Goal: Transaction & Acquisition: Purchase product/service

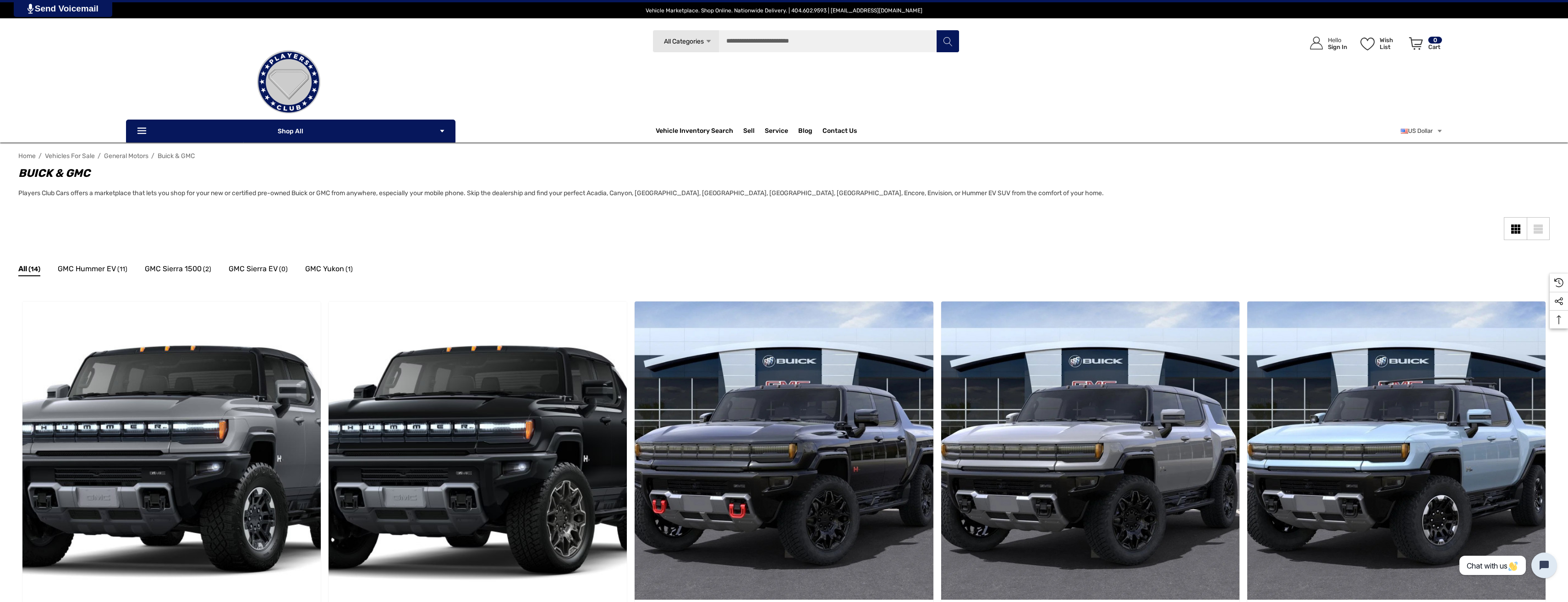
click at [289, 78] on img at bounding box center [289, 82] width 92 height 92
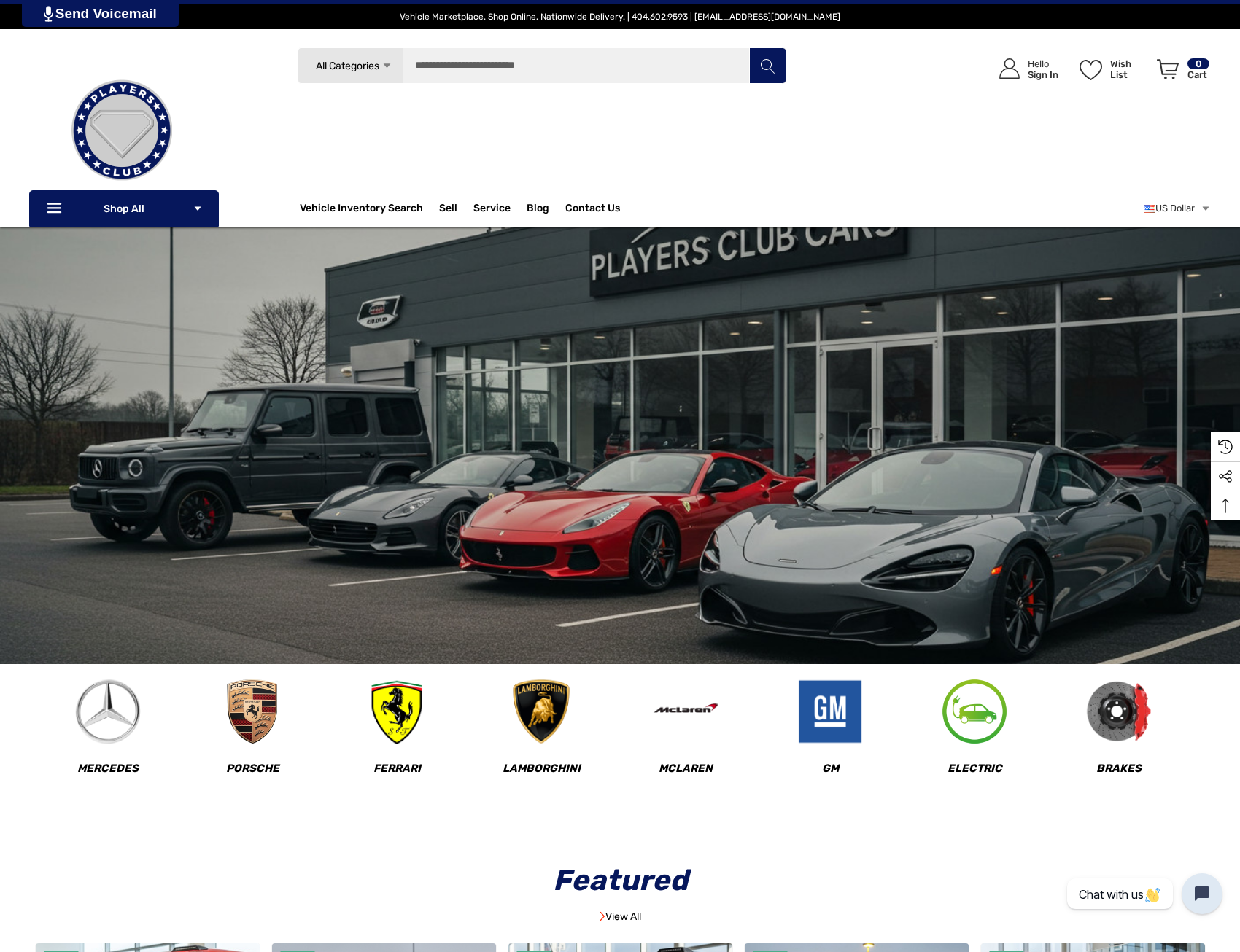
drag, startPoint x: 504, startPoint y: 294, endPoint x: 544, endPoint y: 320, distance: 47.7
click at [509, 296] on img "common.carousel_slide_number" at bounding box center [620, 445] width 1240 height 438
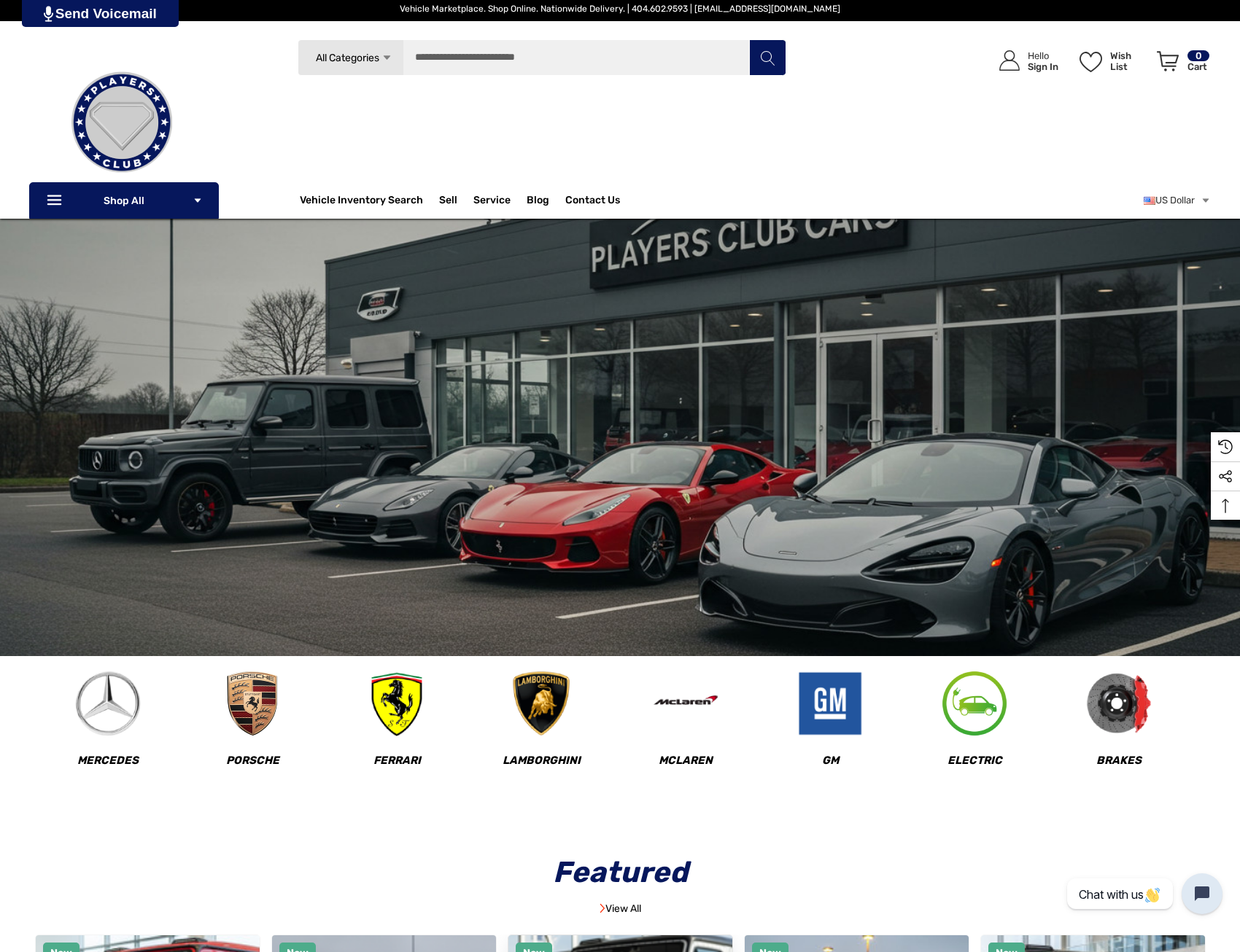
scroll to position [583, 0]
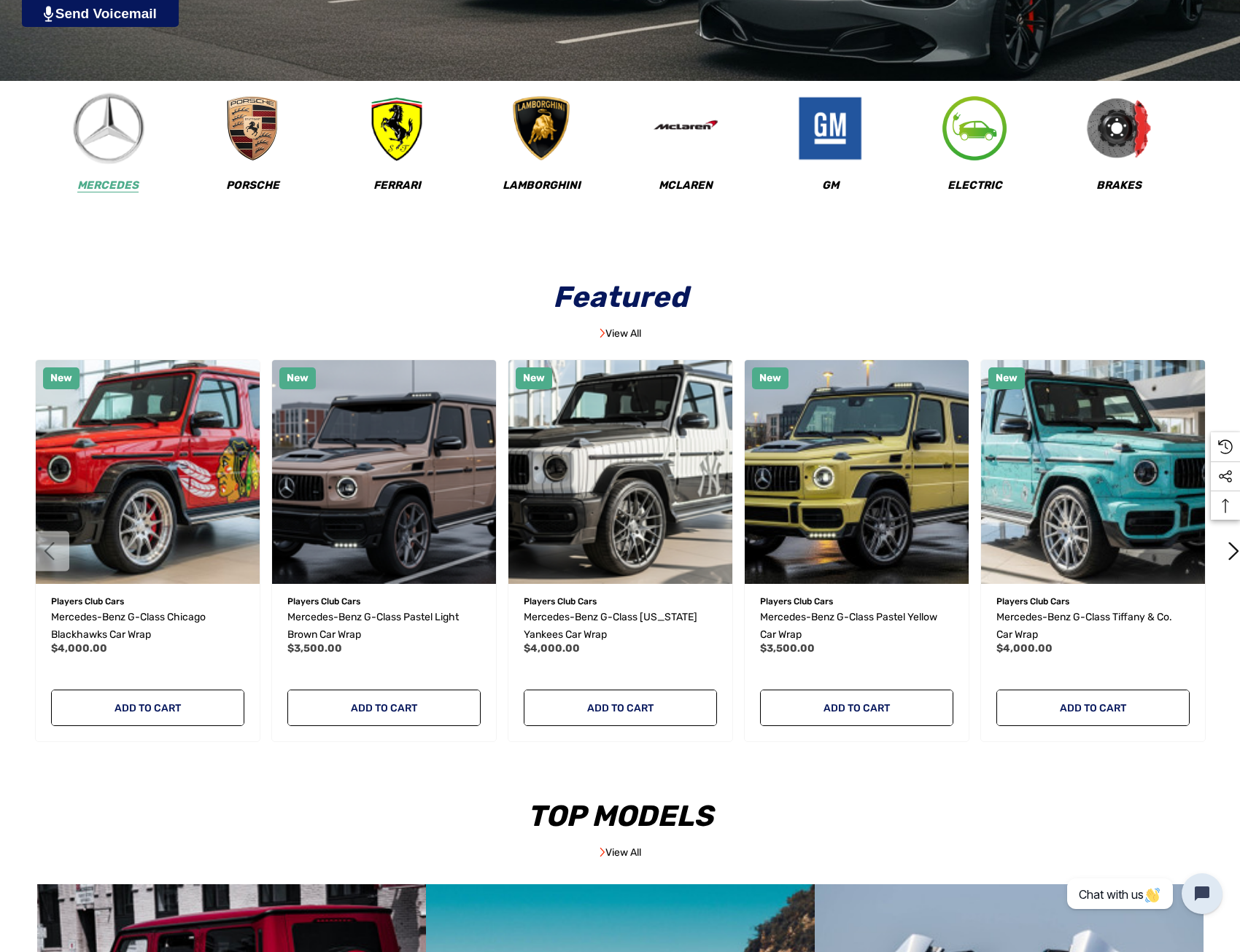
click at [105, 138] on img at bounding box center [108, 129] width 73 height 73
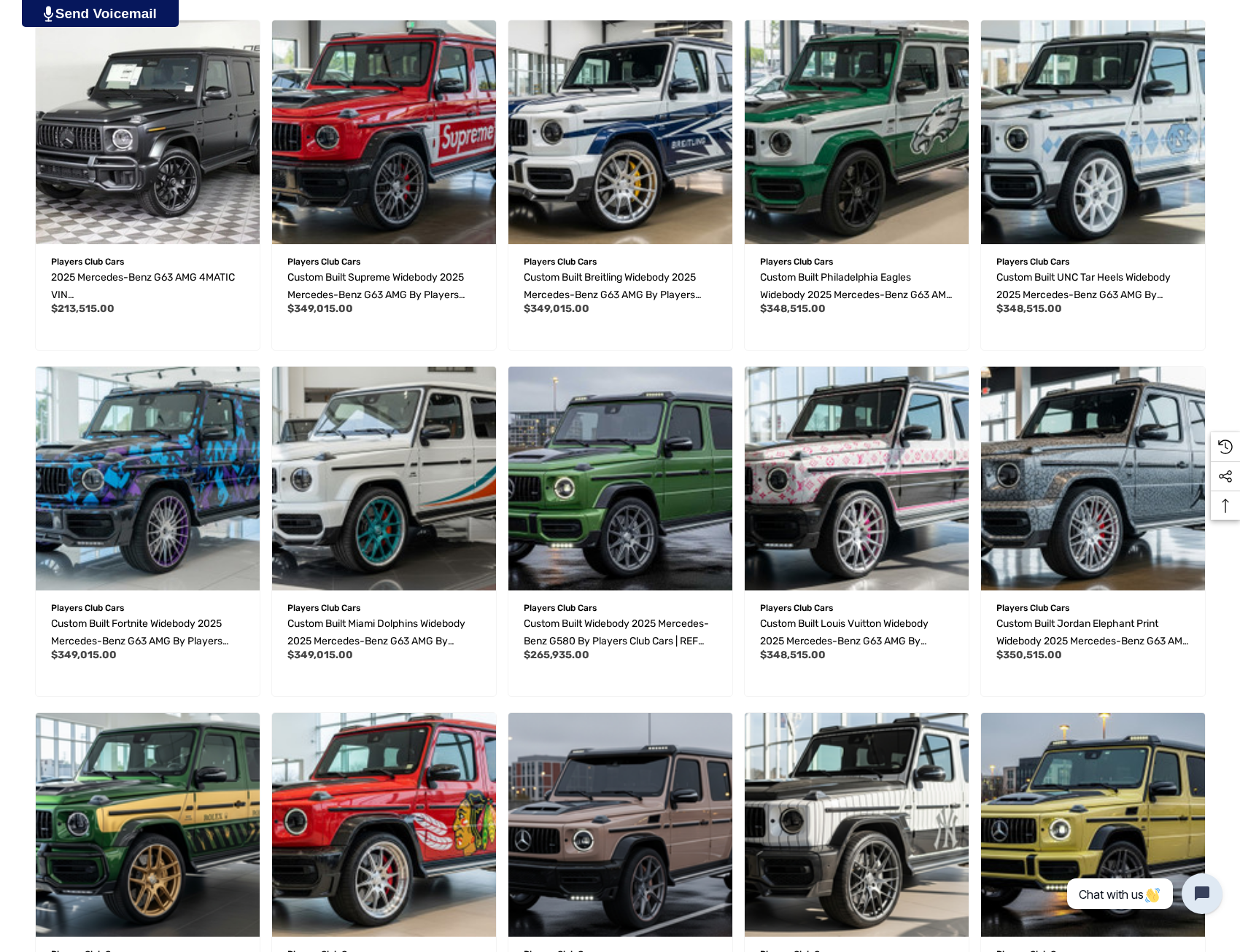
scroll to position [875, 0]
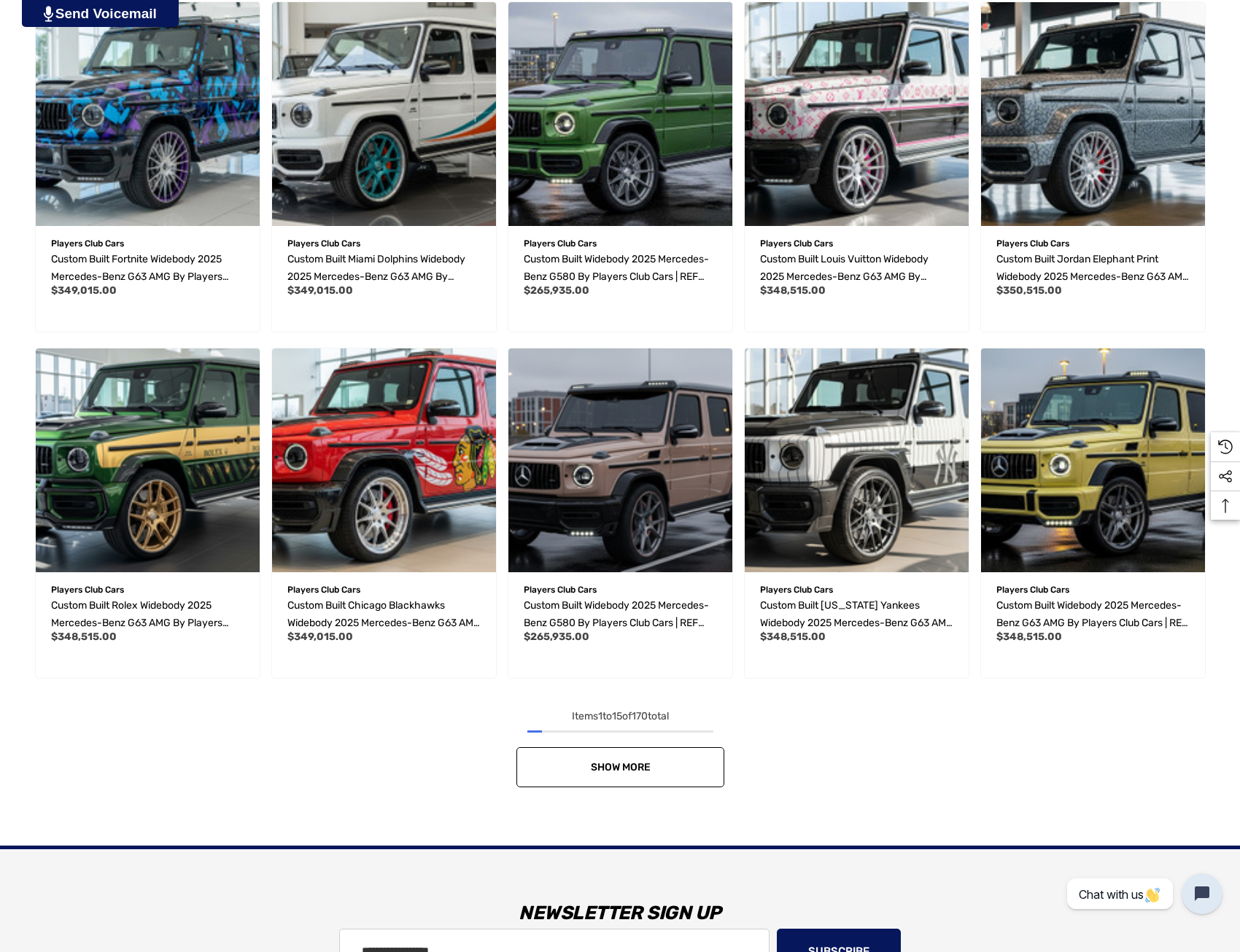
click at [643, 779] on link "Show More" at bounding box center [620, 767] width 208 height 40
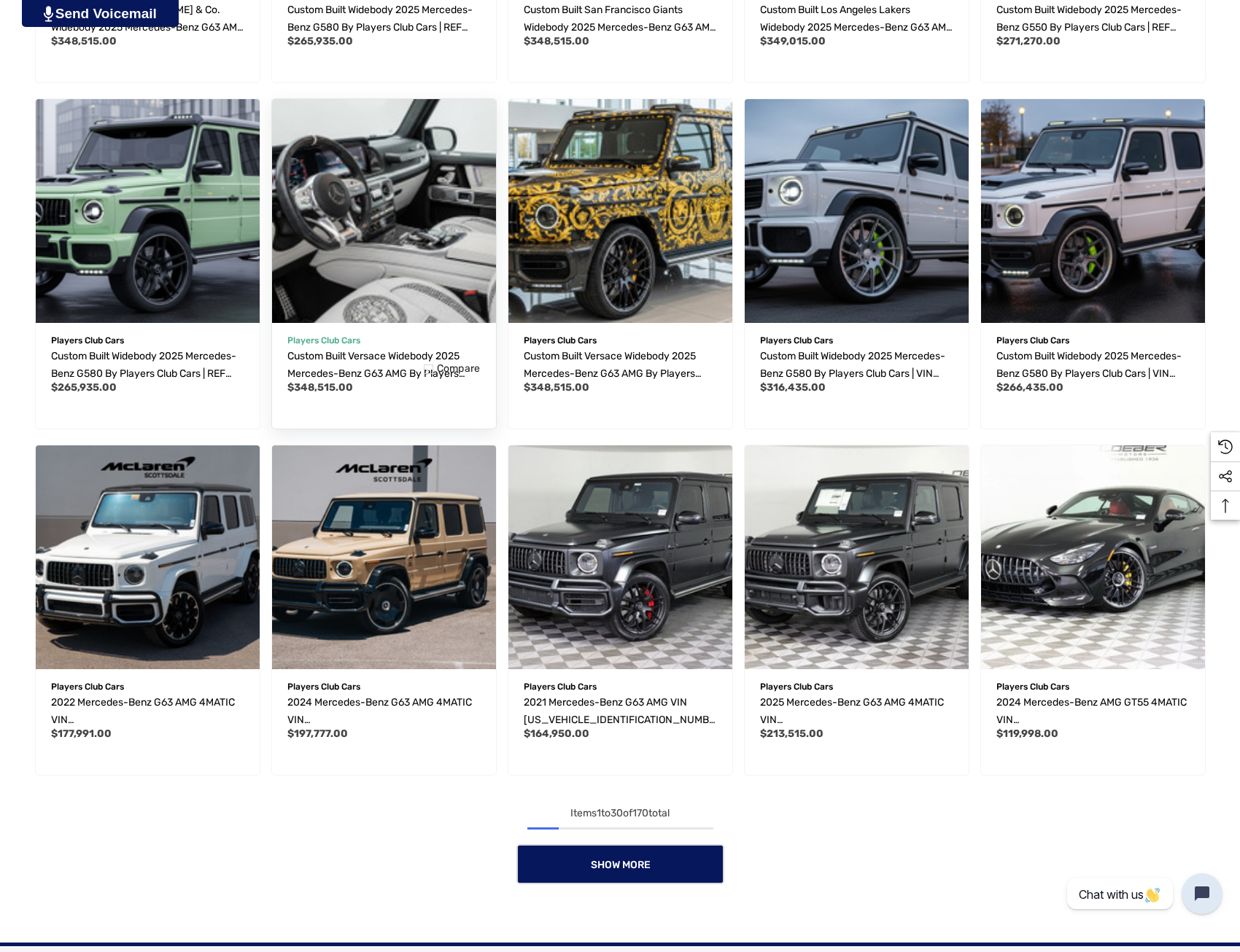
scroll to position [1895, 0]
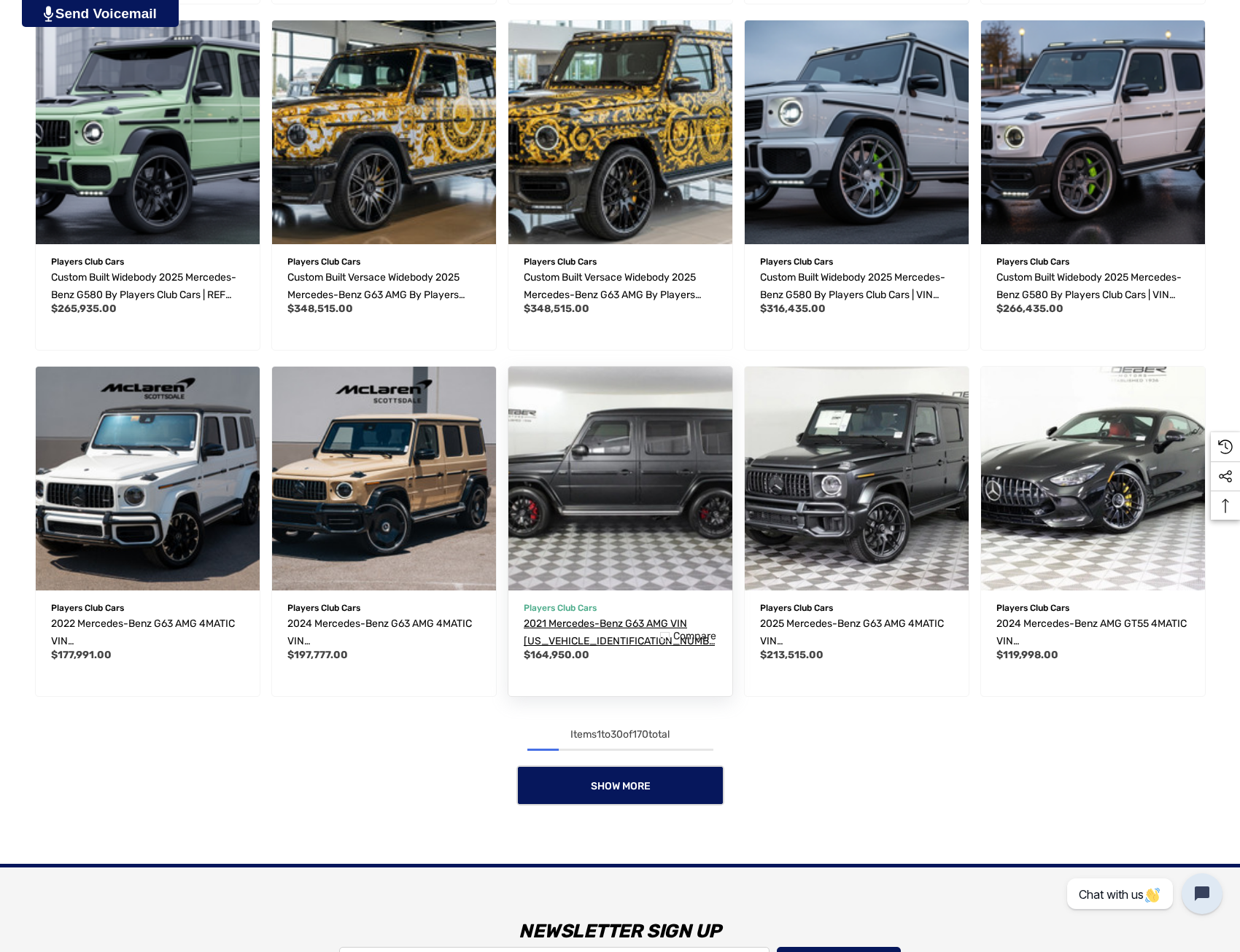
click at [607, 626] on span "2021 Mercedes-Benz G63 AMG VIN [US_VEHICLE_IDENTIFICATION_NUMBER]" at bounding box center [618, 641] width 191 height 47
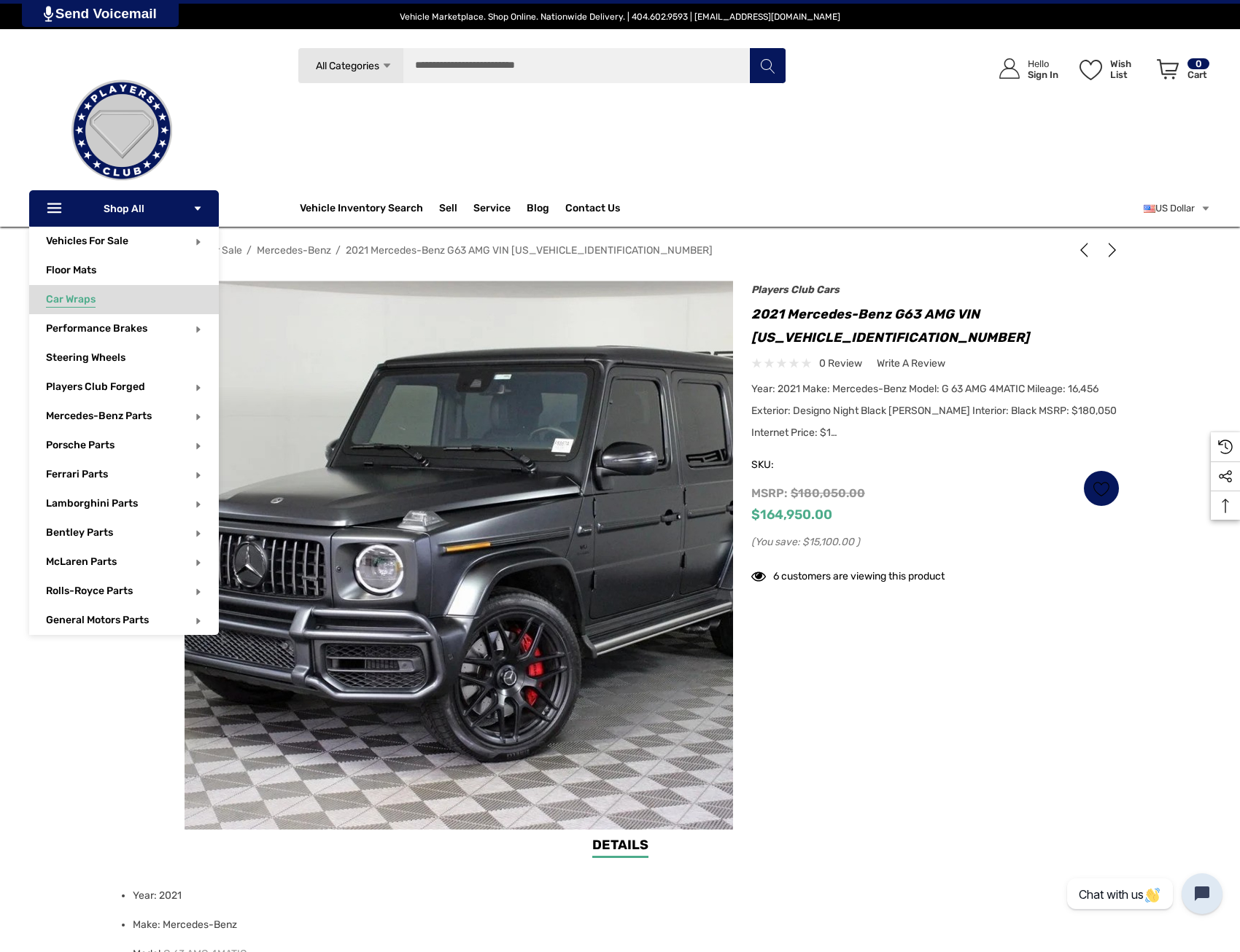
click at [102, 304] on link "Car Wraps" at bounding box center [132, 299] width 172 height 29
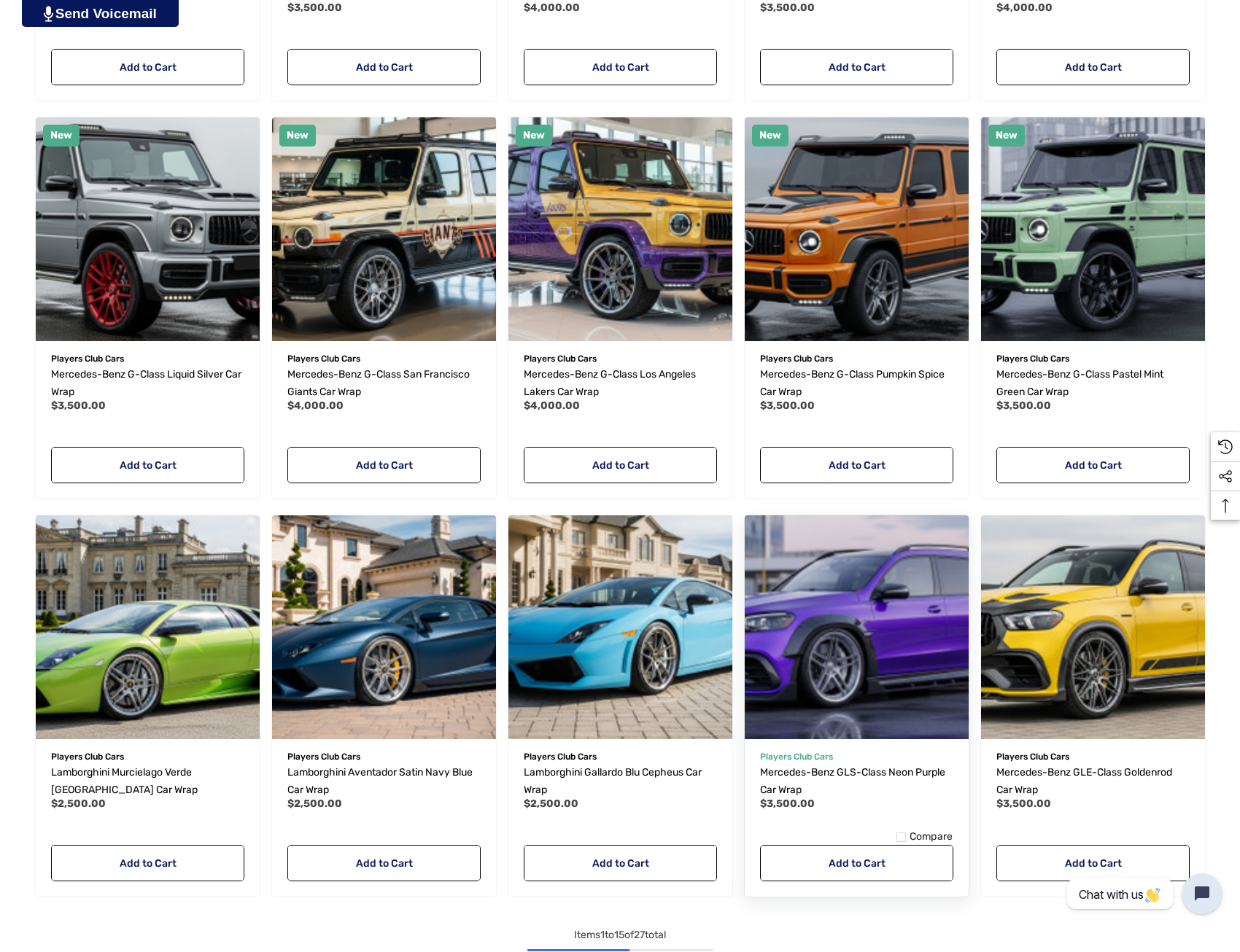
scroll to position [875, 0]
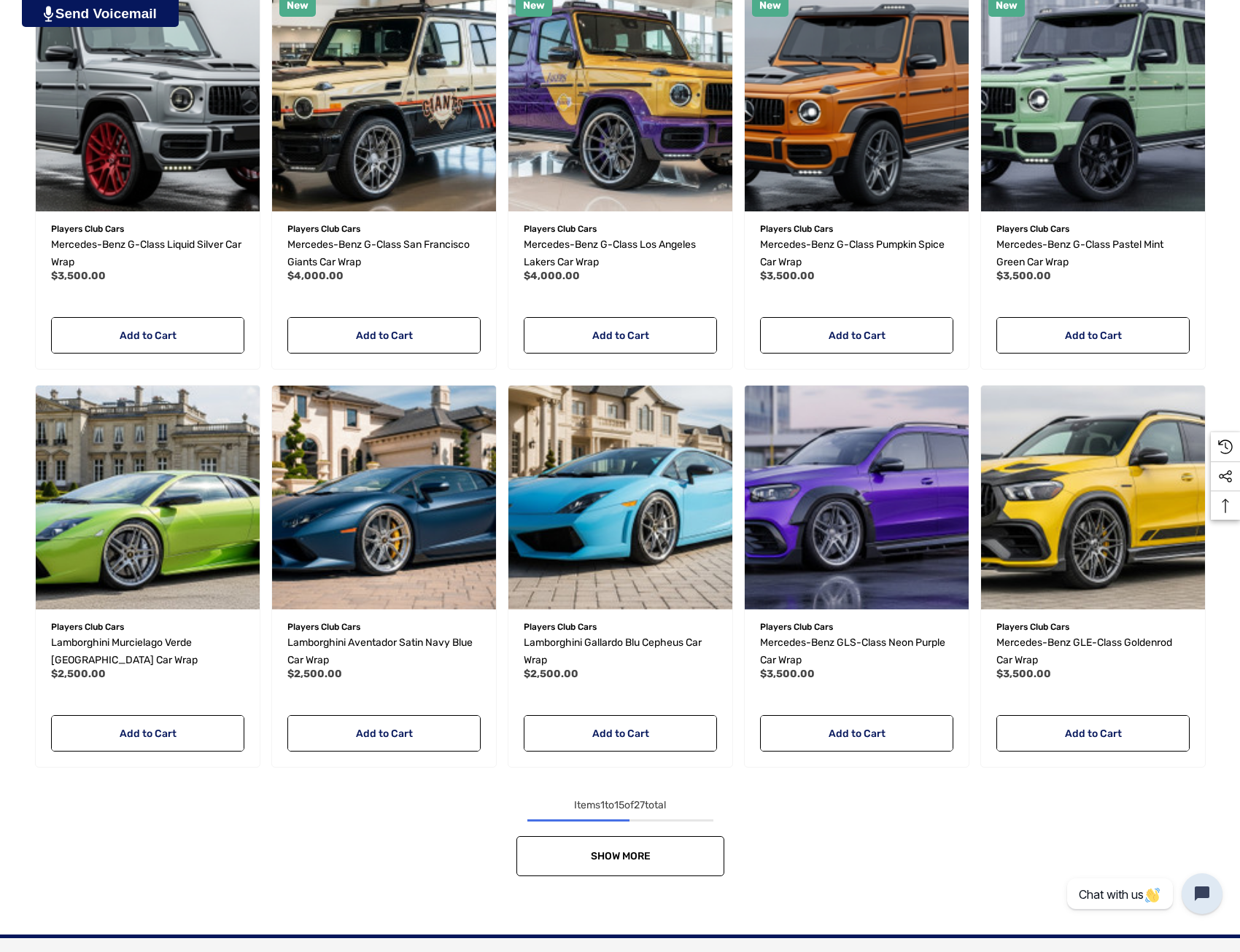
click at [630, 857] on span "Show More" at bounding box center [620, 856] width 60 height 13
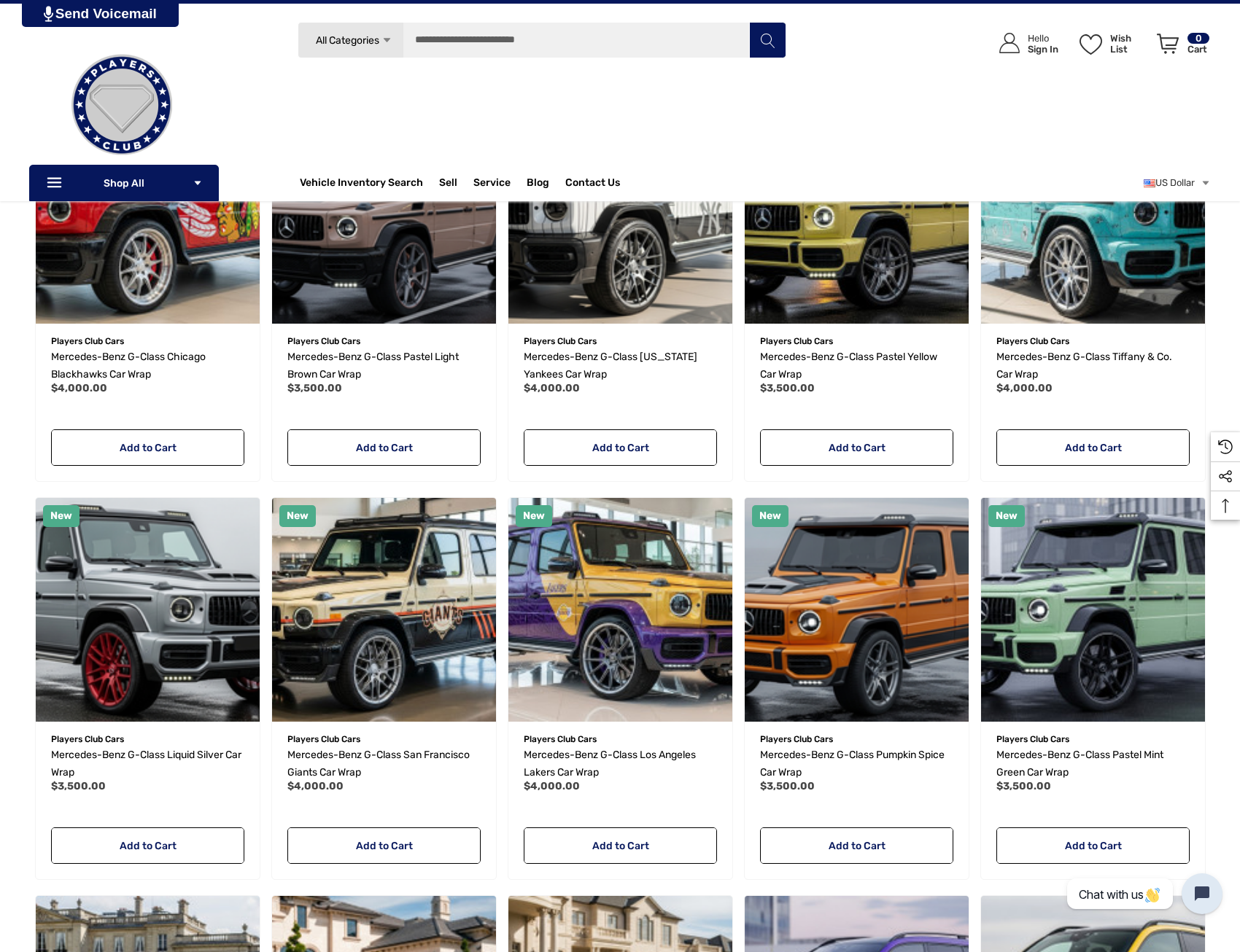
scroll to position [0, 0]
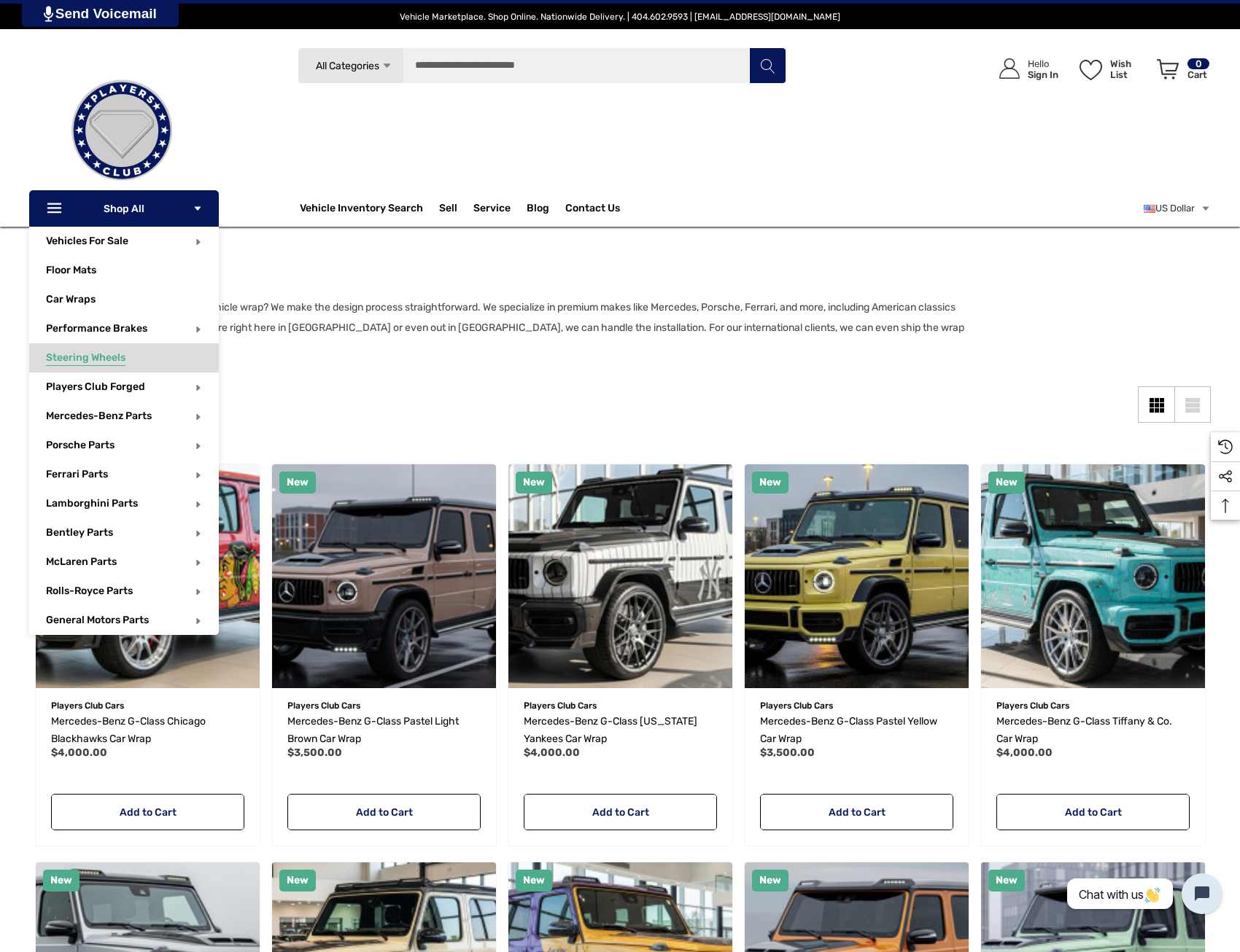
click at [108, 355] on span "Steering Wheels" at bounding box center [85, 359] width 79 height 16
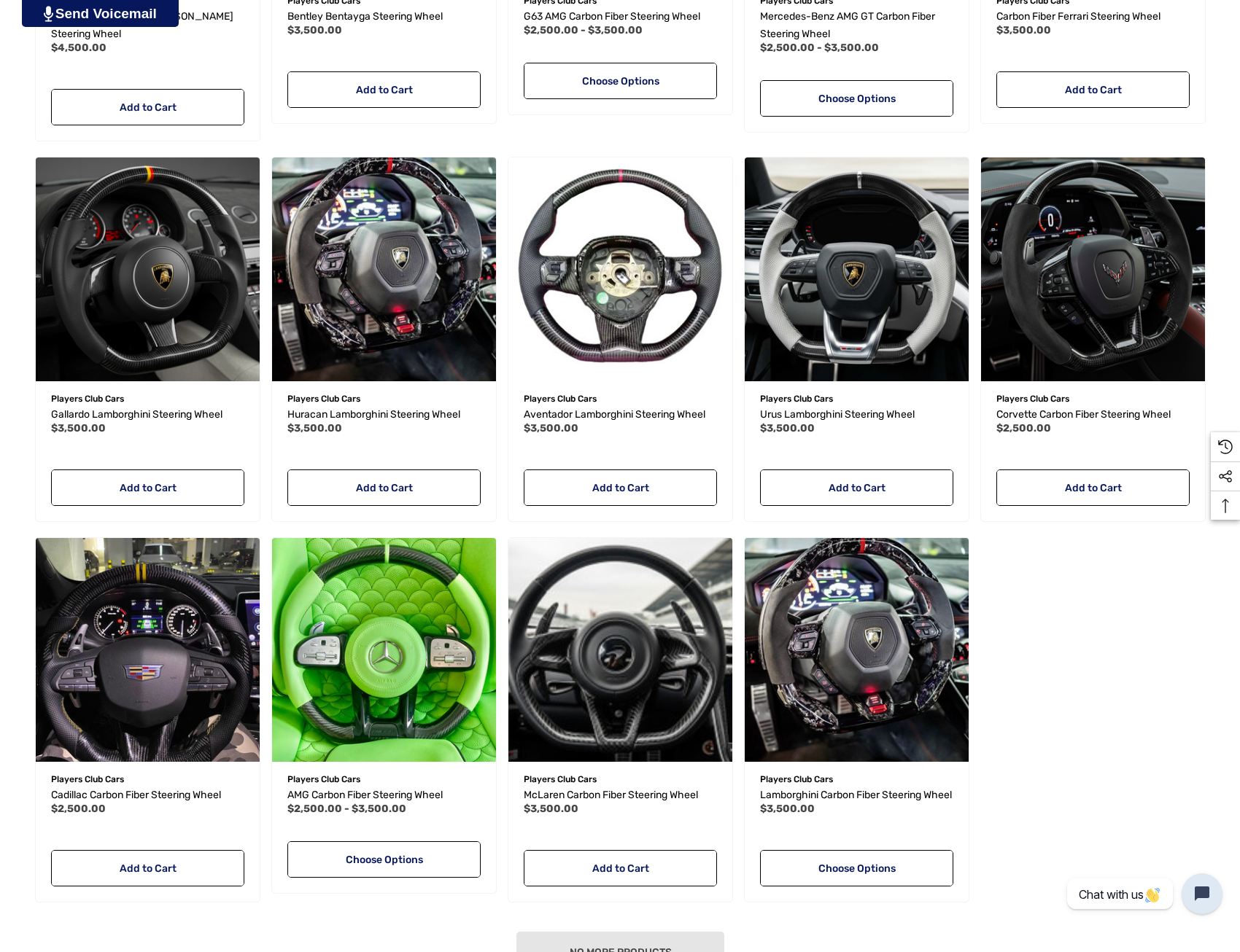
scroll to position [729, 0]
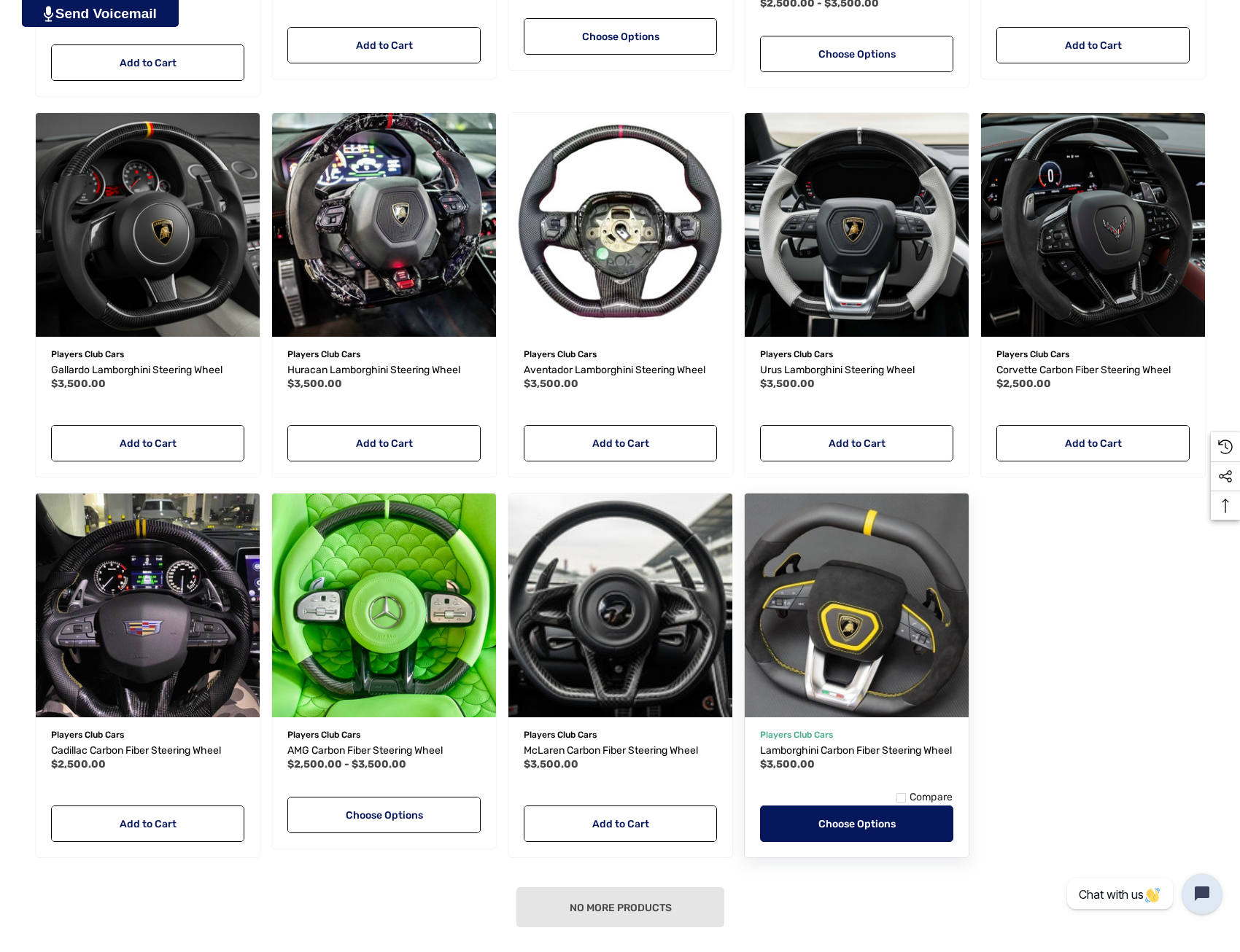
click at [889, 842] on link "Choose Options" at bounding box center [855, 824] width 193 height 37
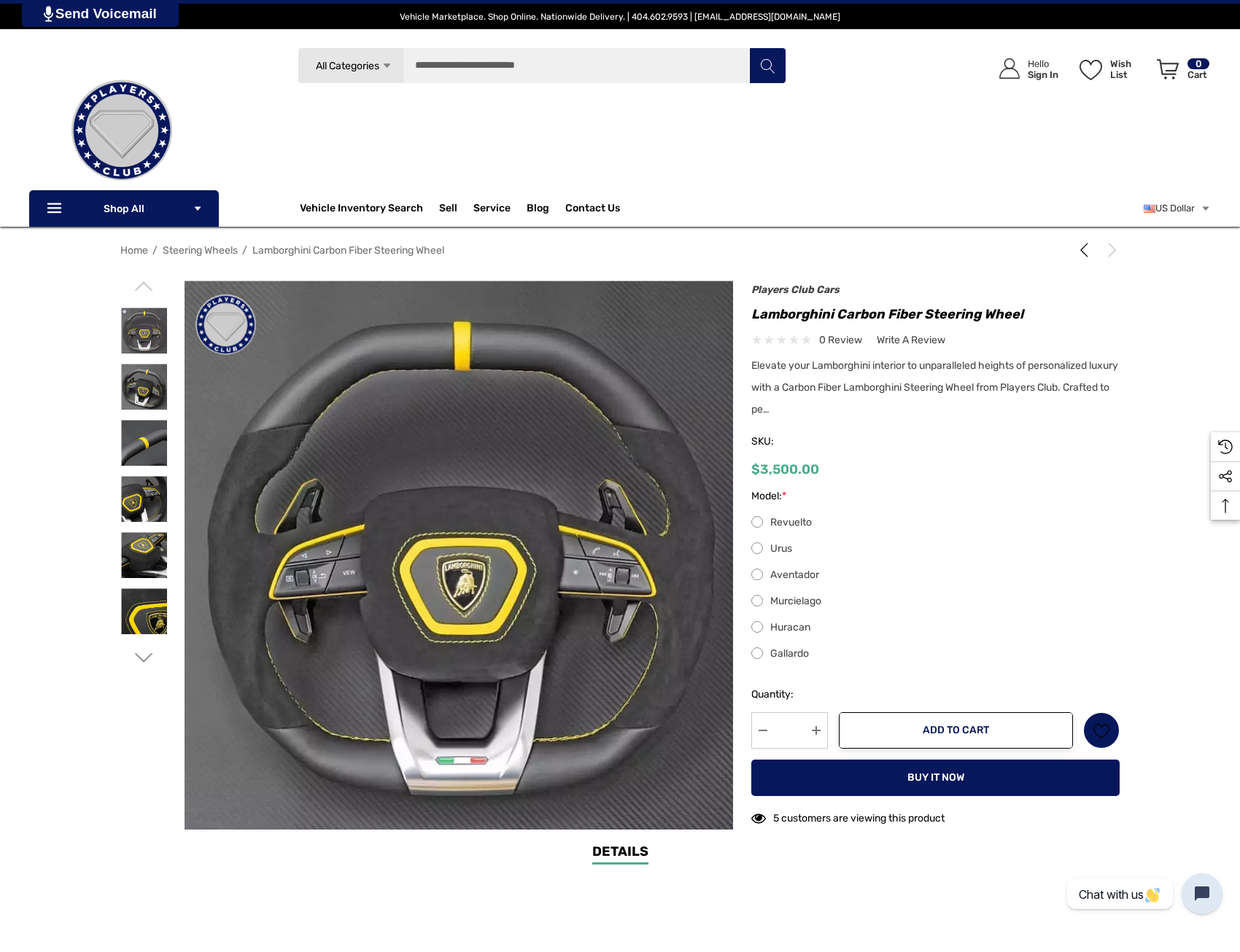
click at [792, 520] on label "Revuelto" at bounding box center [935, 523] width 368 height 17
click at [784, 551] on label "Urus" at bounding box center [935, 549] width 368 height 17
click at [786, 517] on label "Revuelto" at bounding box center [935, 523] width 368 height 17
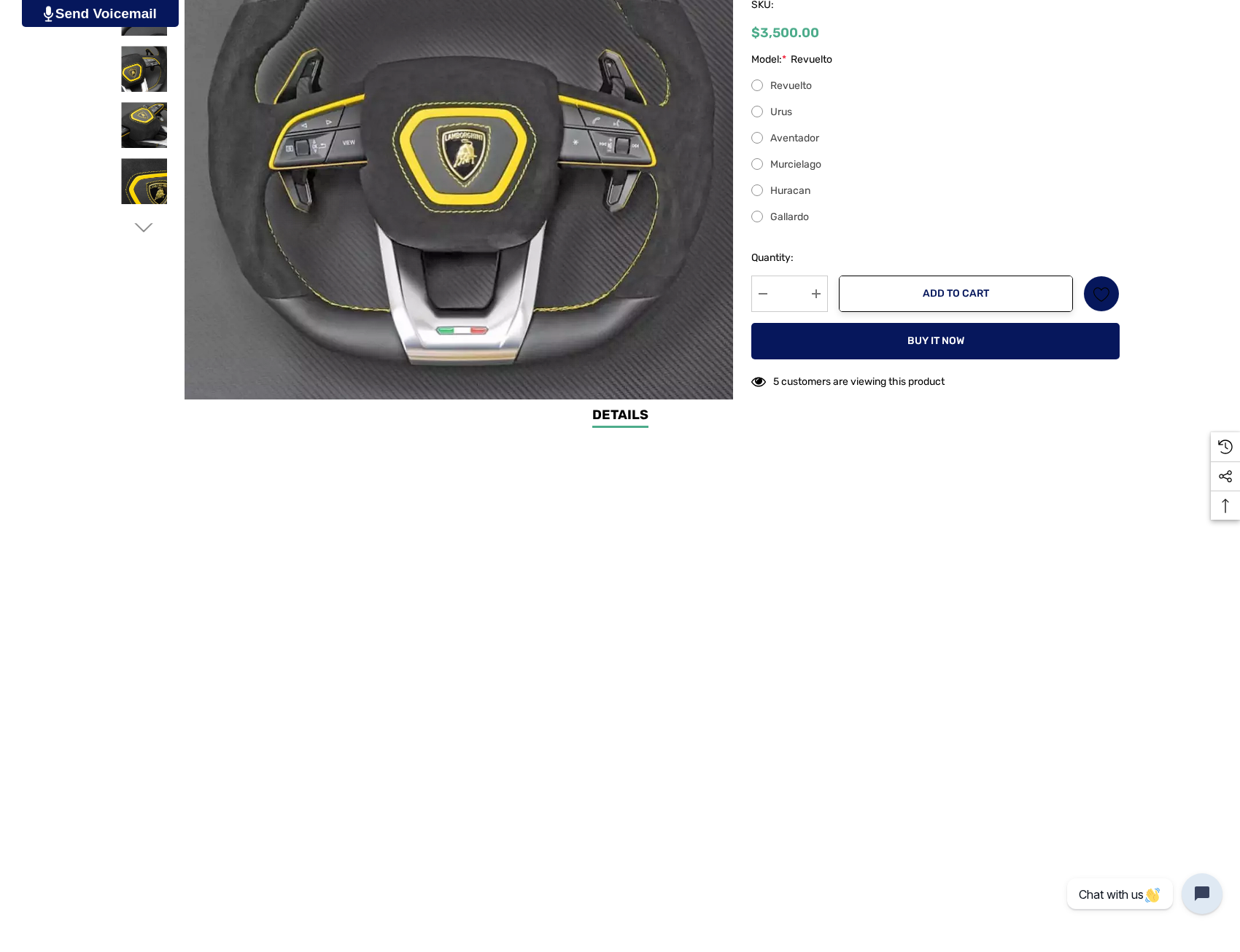
scroll to position [438, 0]
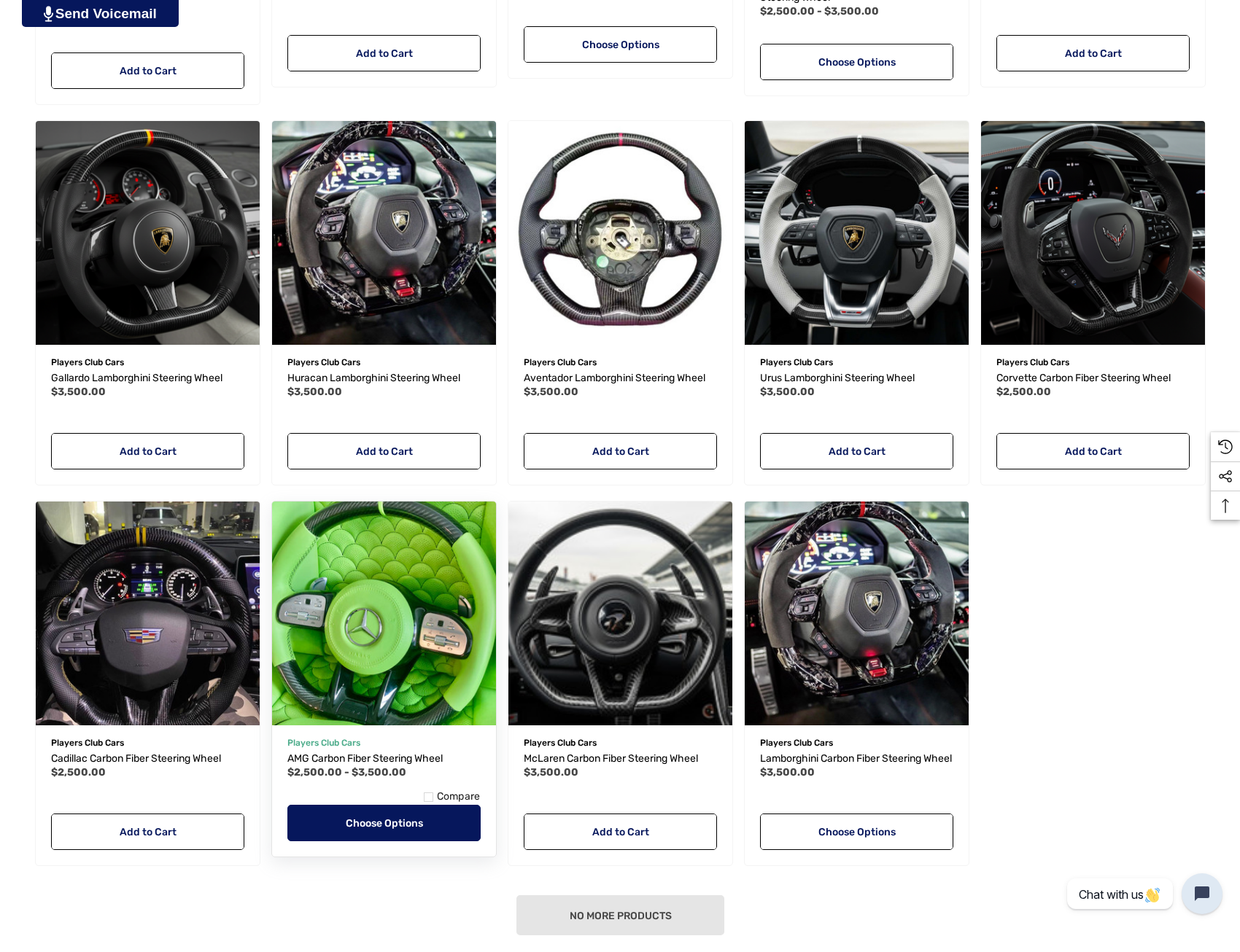
click at [396, 827] on link "Choose Options" at bounding box center [384, 823] width 193 height 37
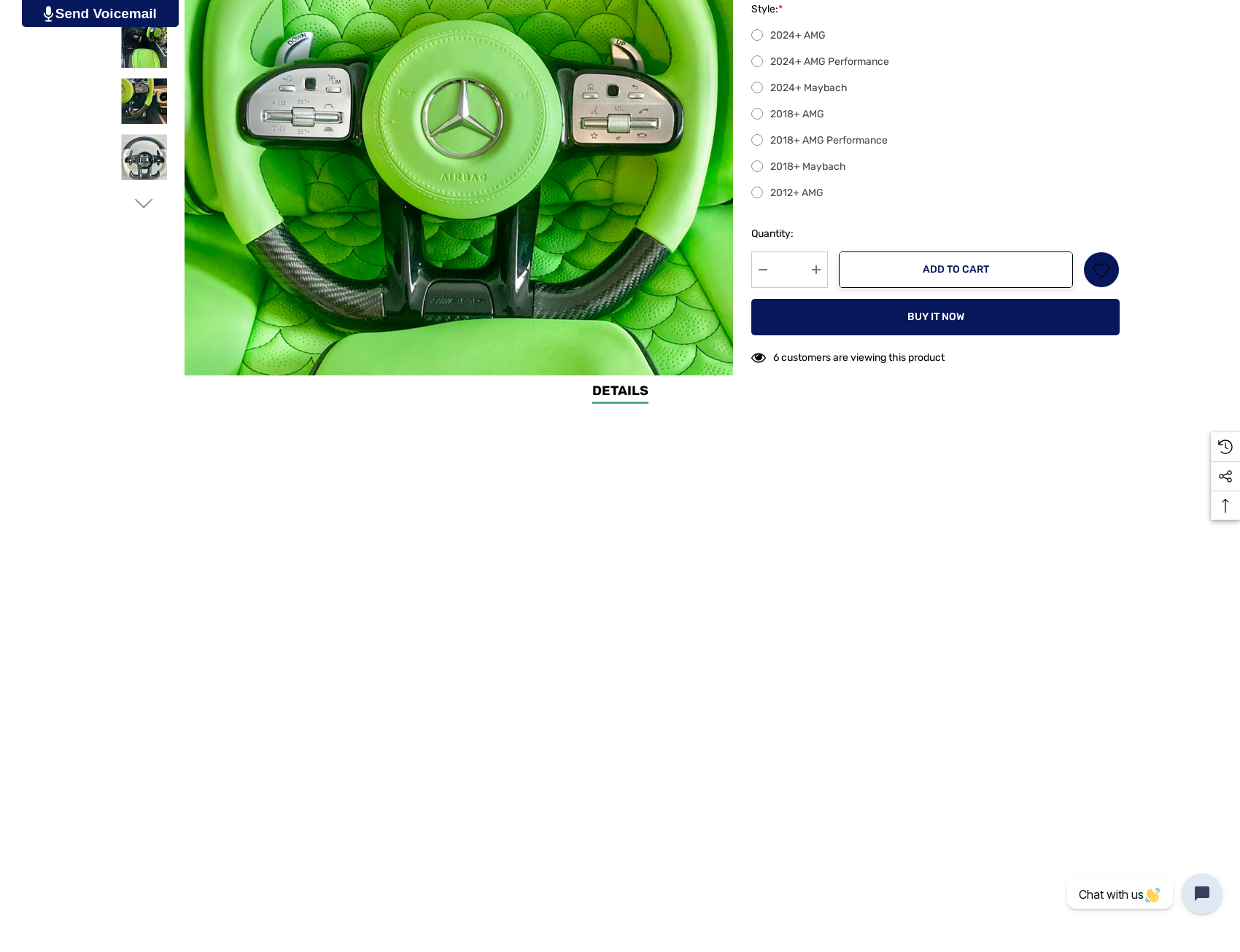
scroll to position [1093, 0]
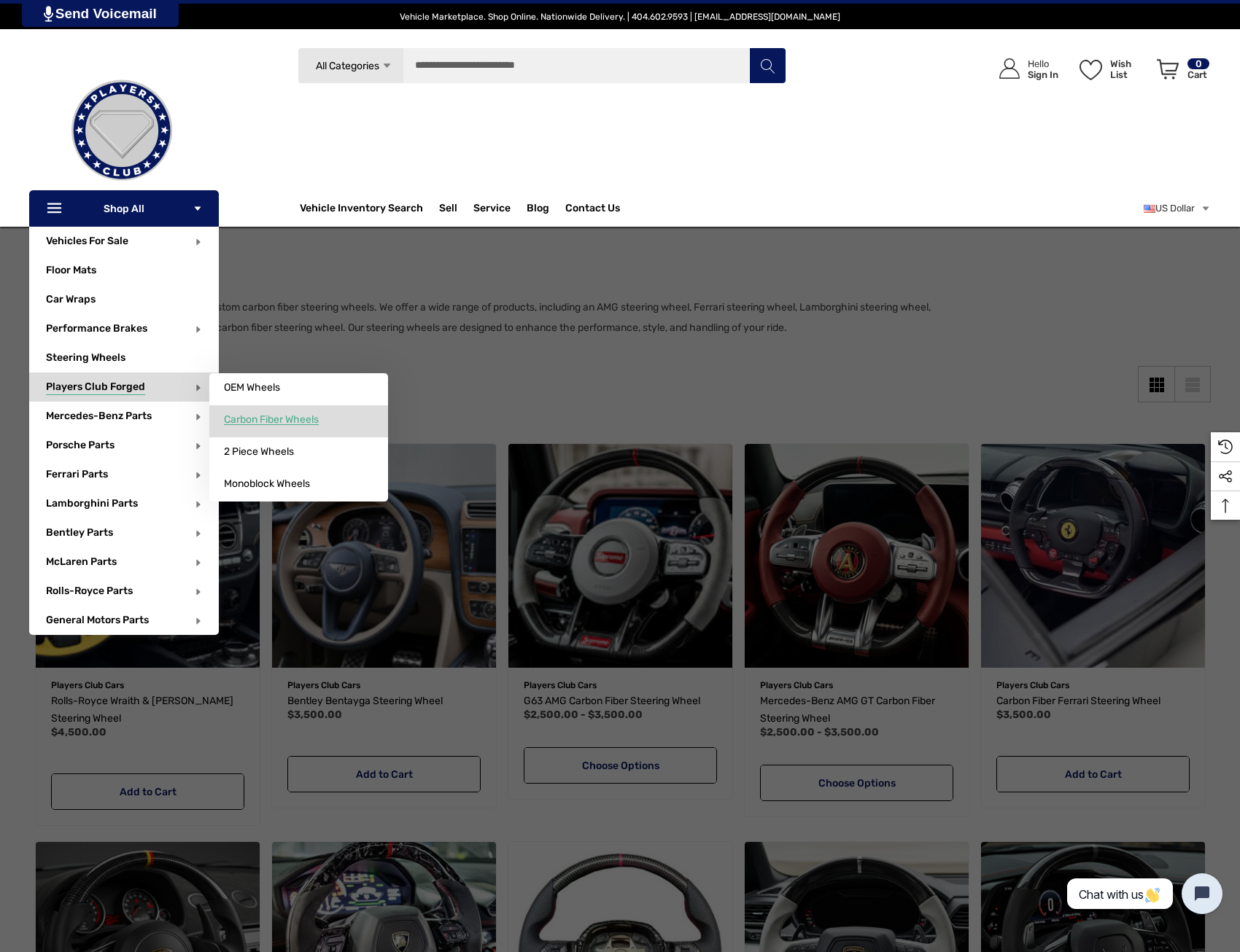
click at [264, 419] on span "Carbon Fiber Wheels" at bounding box center [271, 420] width 95 height 14
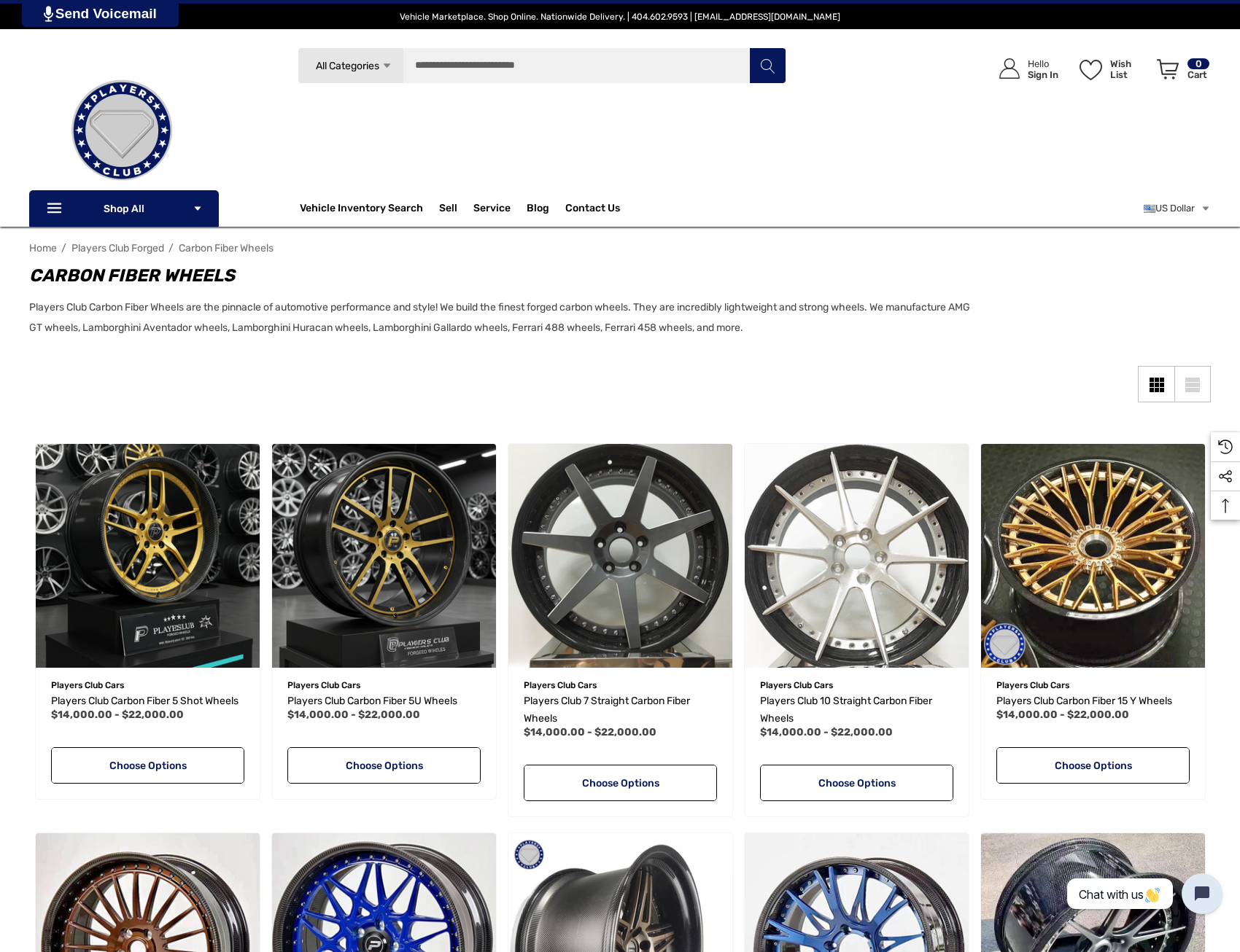
click at [99, 105] on img at bounding box center [121, 130] width 146 height 146
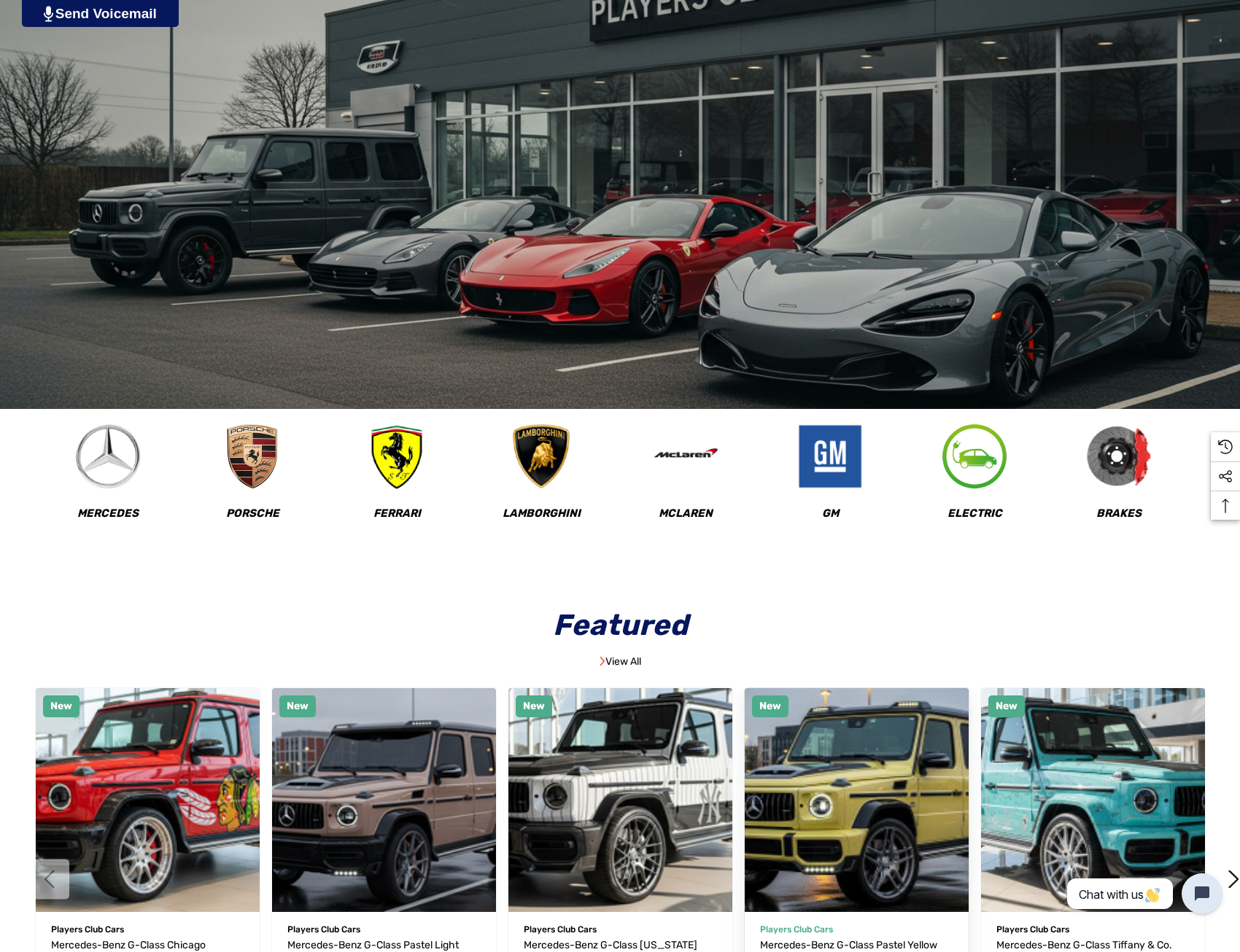
scroll to position [292, 0]
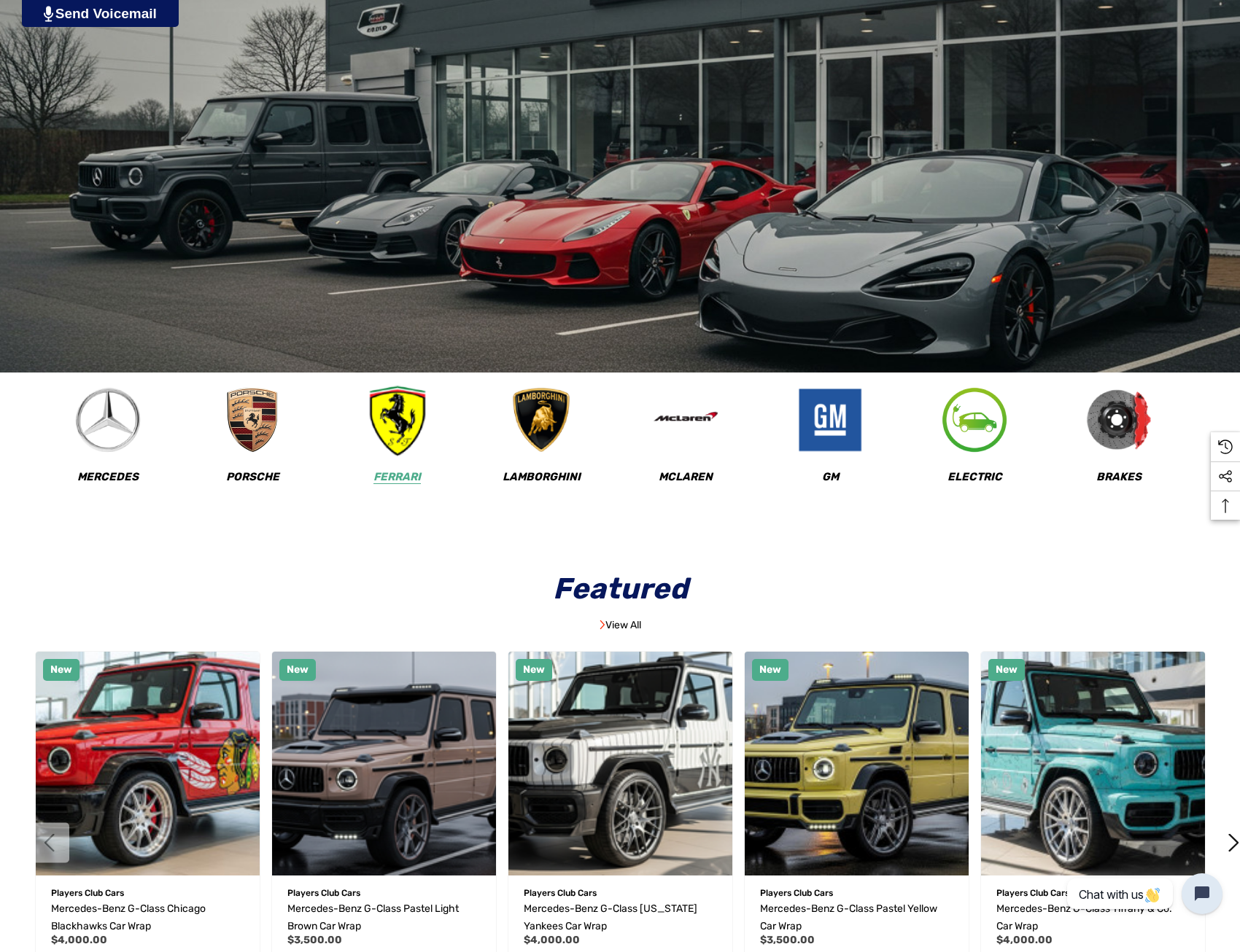
click at [397, 425] on img at bounding box center [397, 420] width 73 height 73
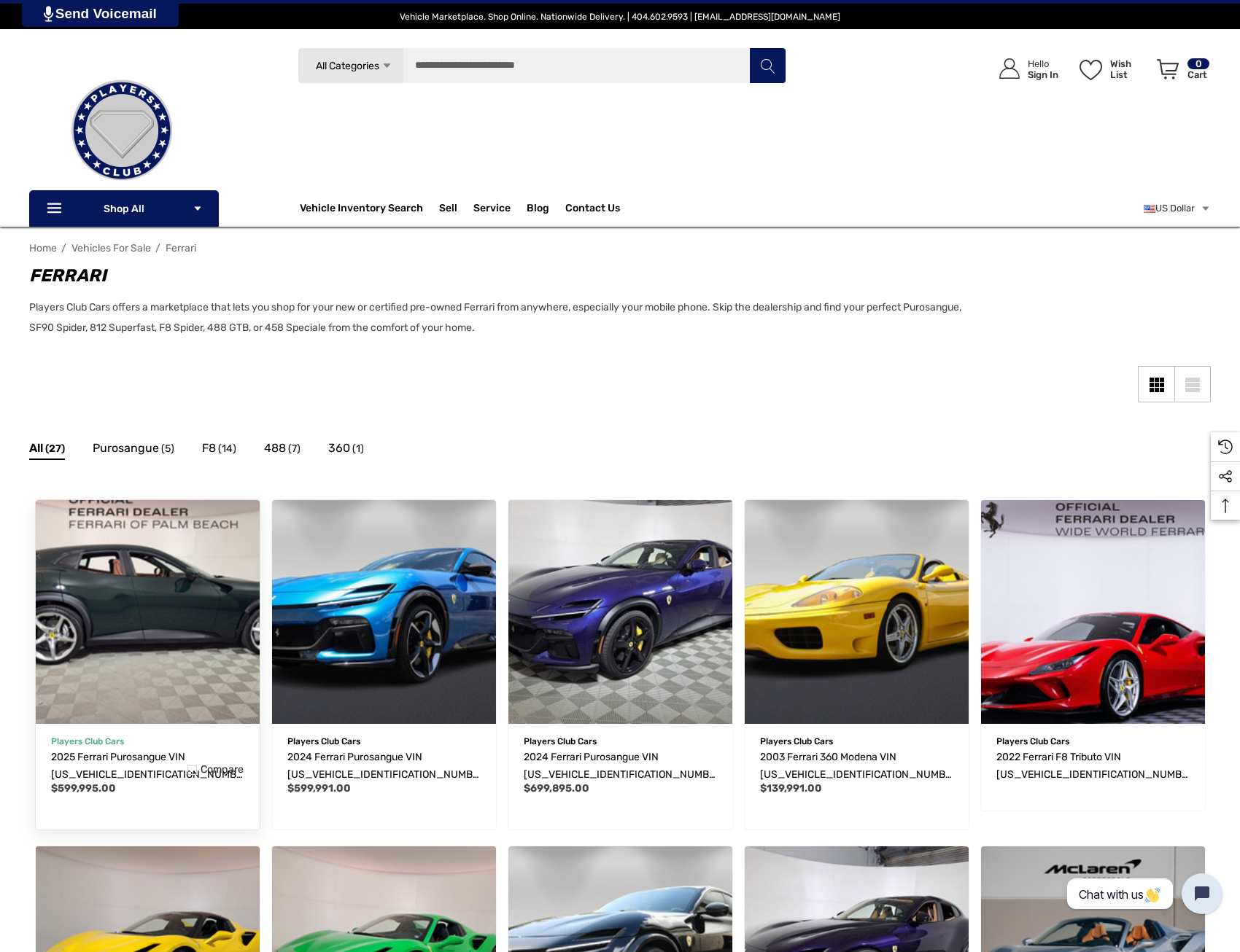
click at [159, 635] on img "2025 Ferrari Purosangue VIN ZSG06VTA9S0319580,$599,995.00\a" at bounding box center [147, 611] width 246 height 246
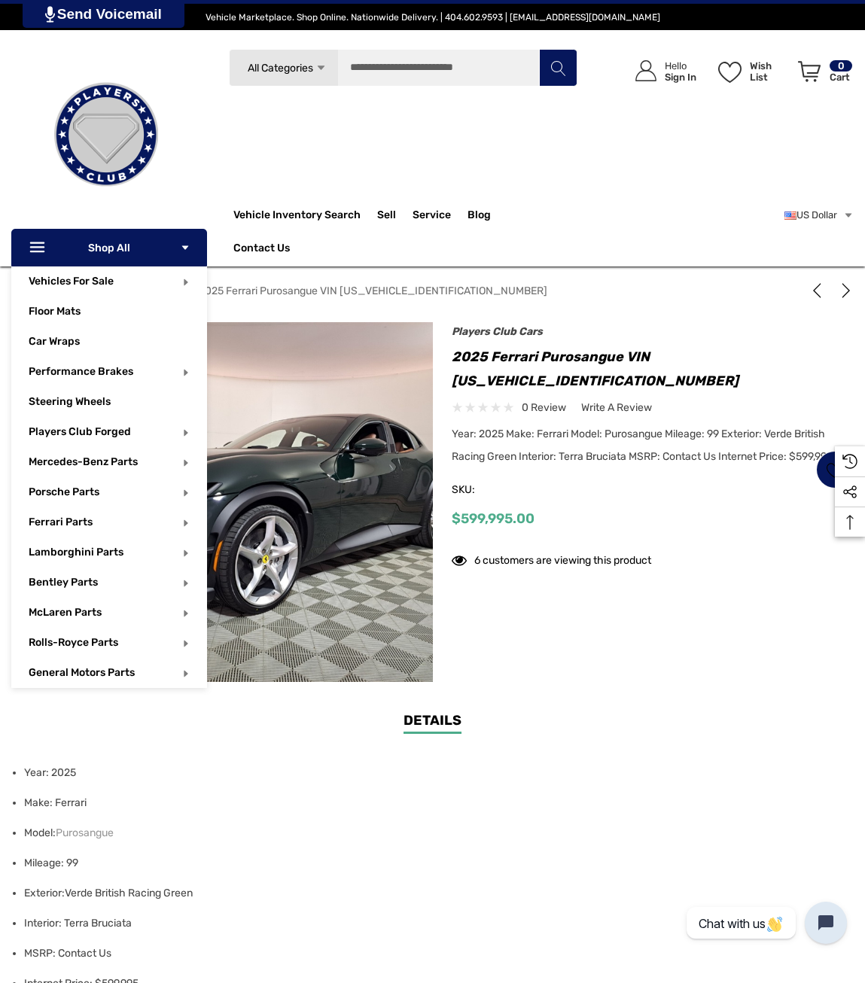
click at [105, 253] on p "Icon Line Icon Line Shop All Icon Arrow Down Icon Arrow Down" at bounding box center [109, 248] width 196 height 38
click at [67, 341] on span "Car Wraps" at bounding box center [54, 343] width 51 height 17
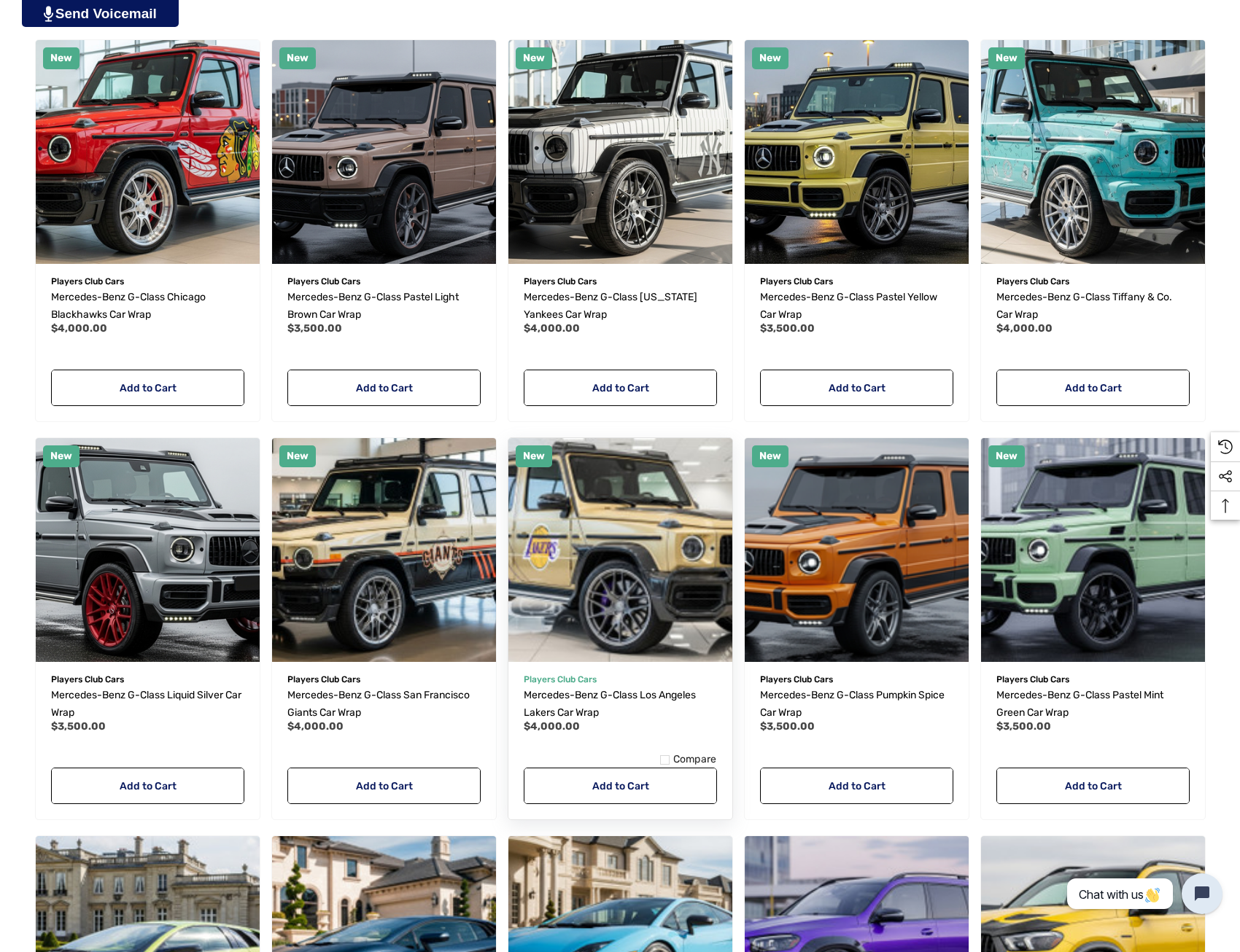
scroll to position [438, 0]
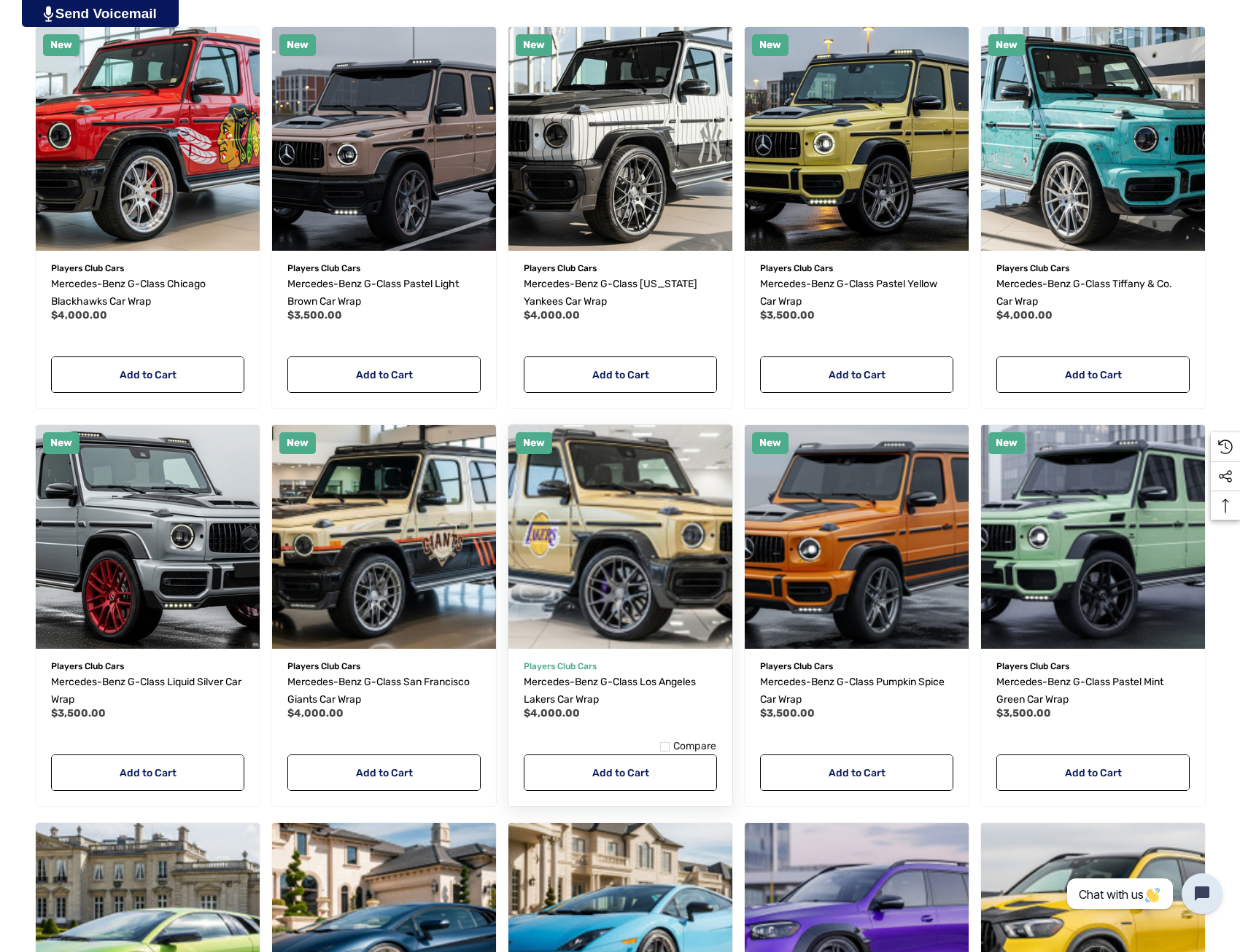
click at [586, 607] on img "Mercedes-Benz G-Class Los Angeles Lakers Car Wrap,$4,000.00\a" at bounding box center [620, 537] width 246 height 246
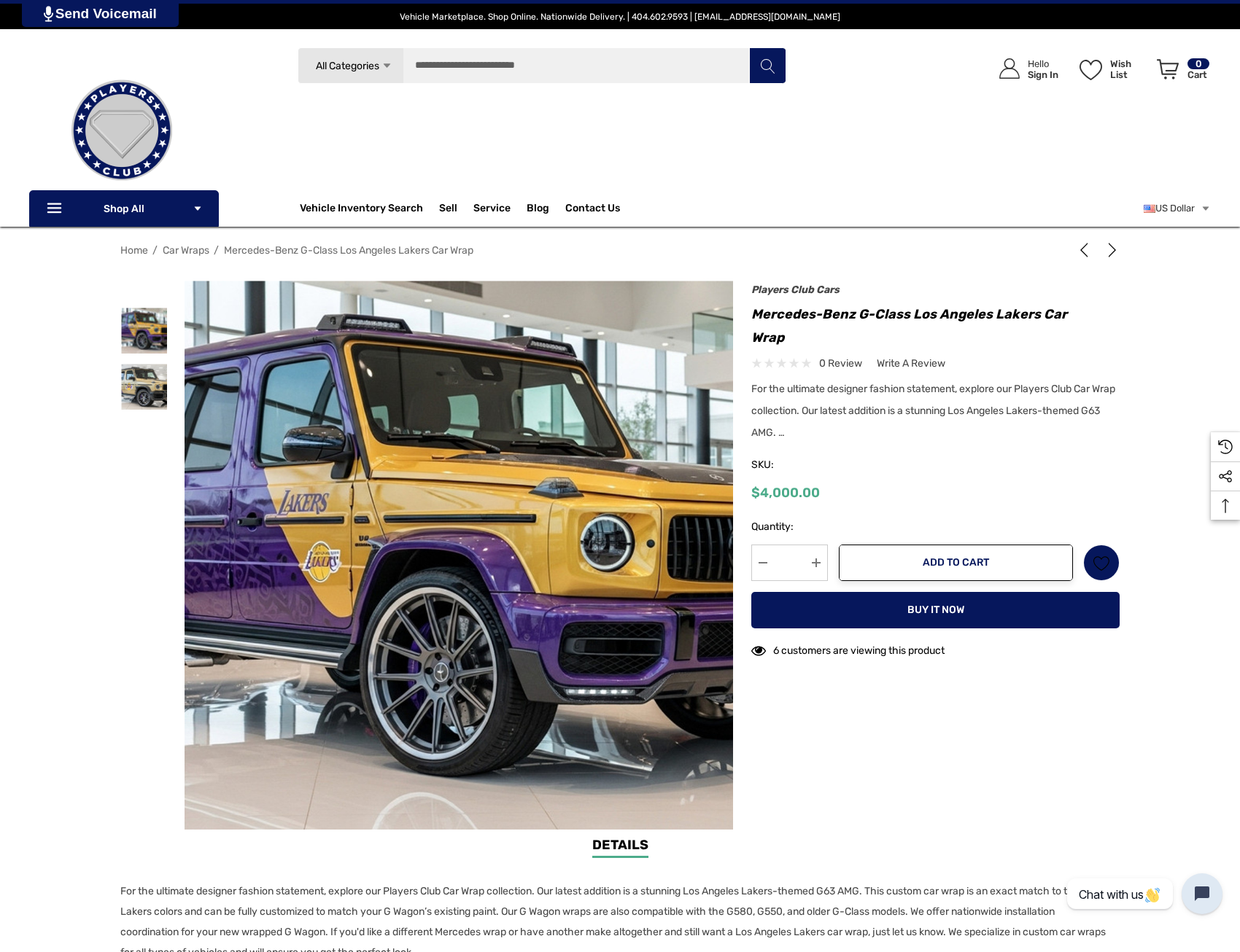
click at [817, 174] on div "Search All Categories Icon Arrow Down Icon Arrow Down Icon Arrow Up Icon Arrow …" at bounding box center [542, 125] width 601 height 156
click at [146, 378] on img at bounding box center [143, 386] width 46 height 46
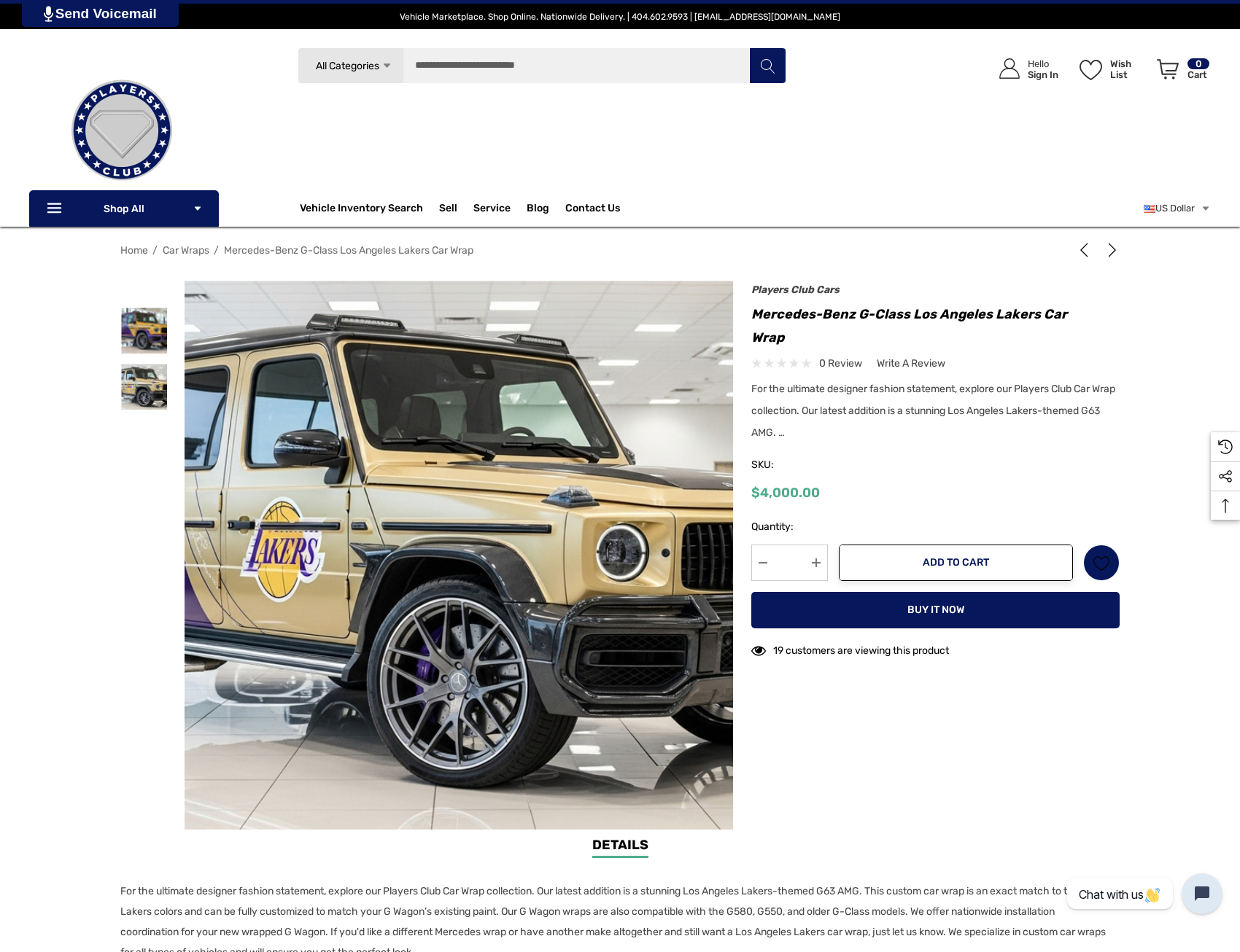
click at [946, 780] on div "Previous" at bounding box center [619, 555] width 999 height 549
click at [1073, 752] on div "Previous" at bounding box center [619, 555] width 999 height 549
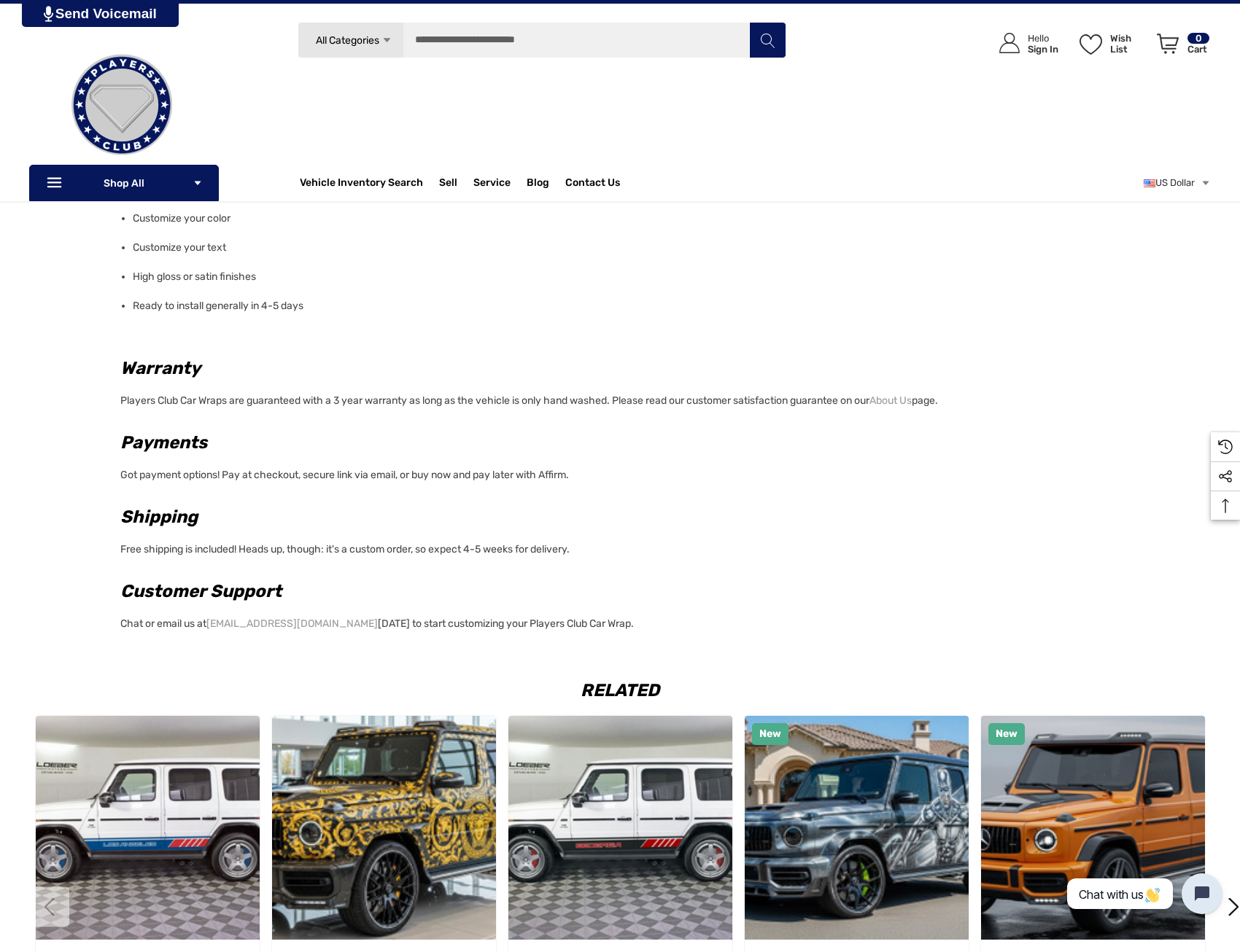
scroll to position [802, 0]
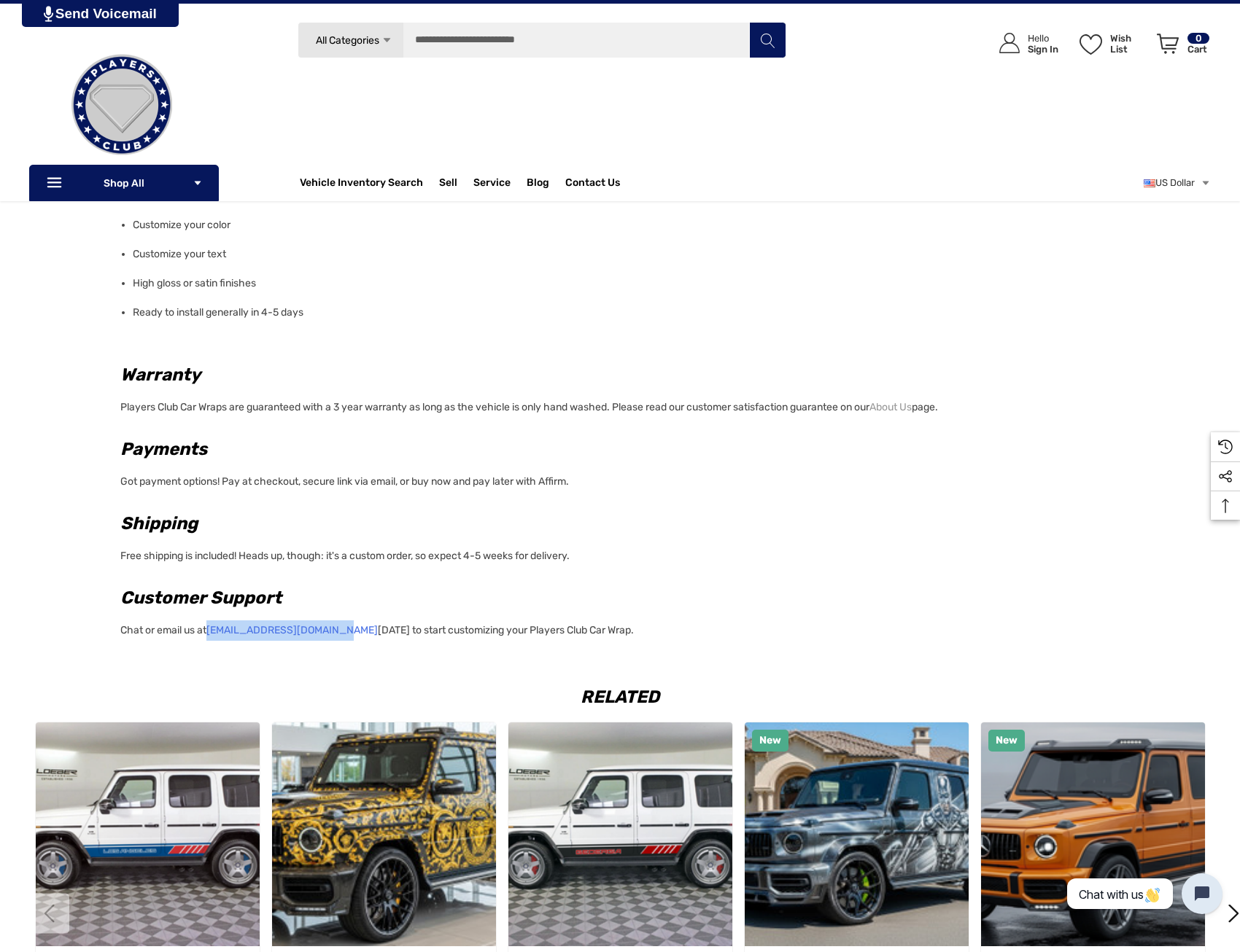
drag, startPoint x: 210, startPoint y: 630, endPoint x: 332, endPoint y: 636, distance: 122.1
click at [332, 636] on p "Chat or email us at [EMAIL_ADDRESS][DOMAIN_NAME] [DATE] to start customizing yo…" at bounding box center [615, 629] width 990 height 25
drag, startPoint x: 332, startPoint y: 636, endPoint x: 319, endPoint y: 628, distance: 15.3
copy link "[EMAIL_ADDRESS][DOMAIN_NAME]"
click at [1061, 550] on p "Free shipping is included! Heads up, though: it's a custom order, so expect 4-5…" at bounding box center [615, 554] width 990 height 25
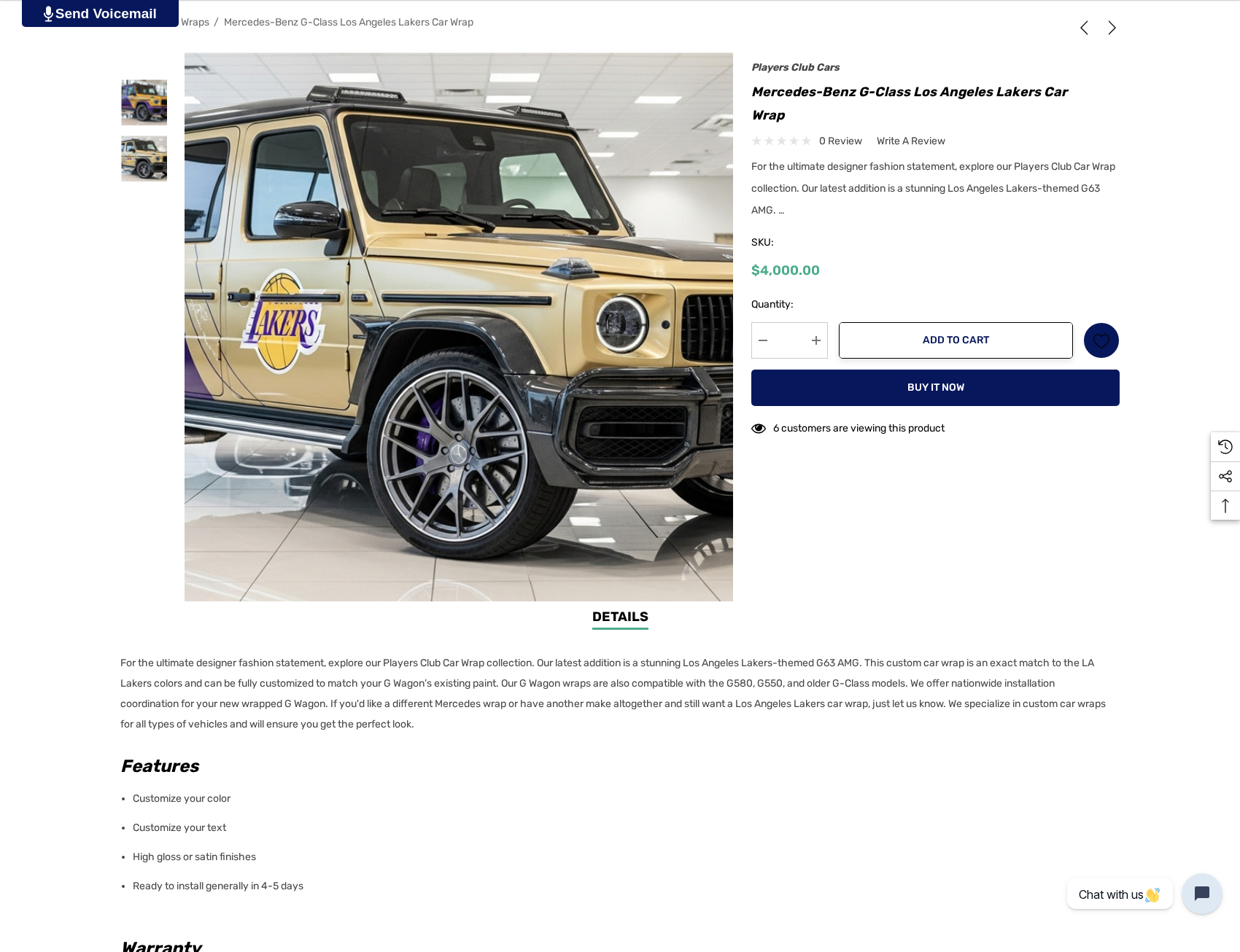
scroll to position [0, 0]
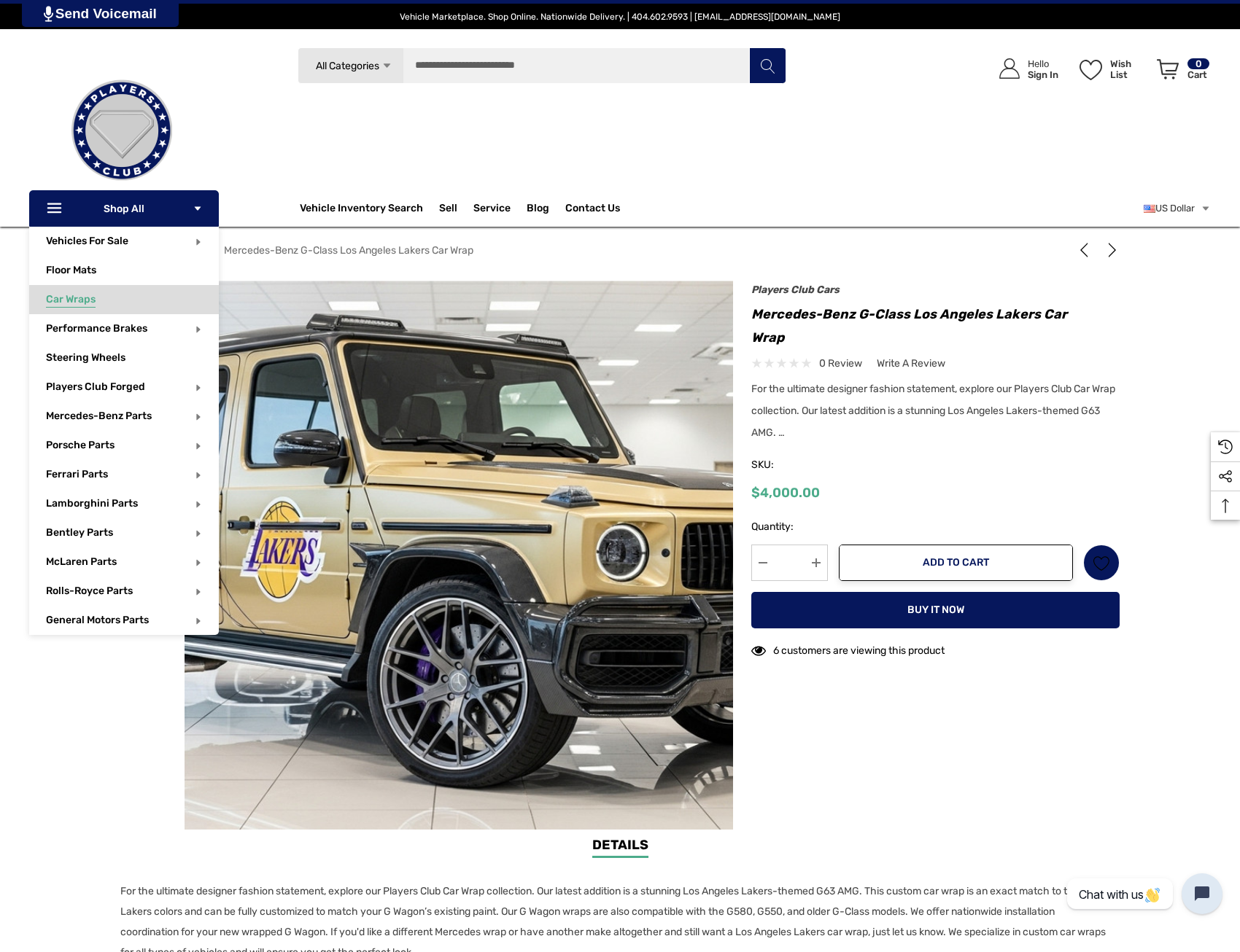
click at [99, 296] on link "Car Wraps" at bounding box center [132, 299] width 172 height 29
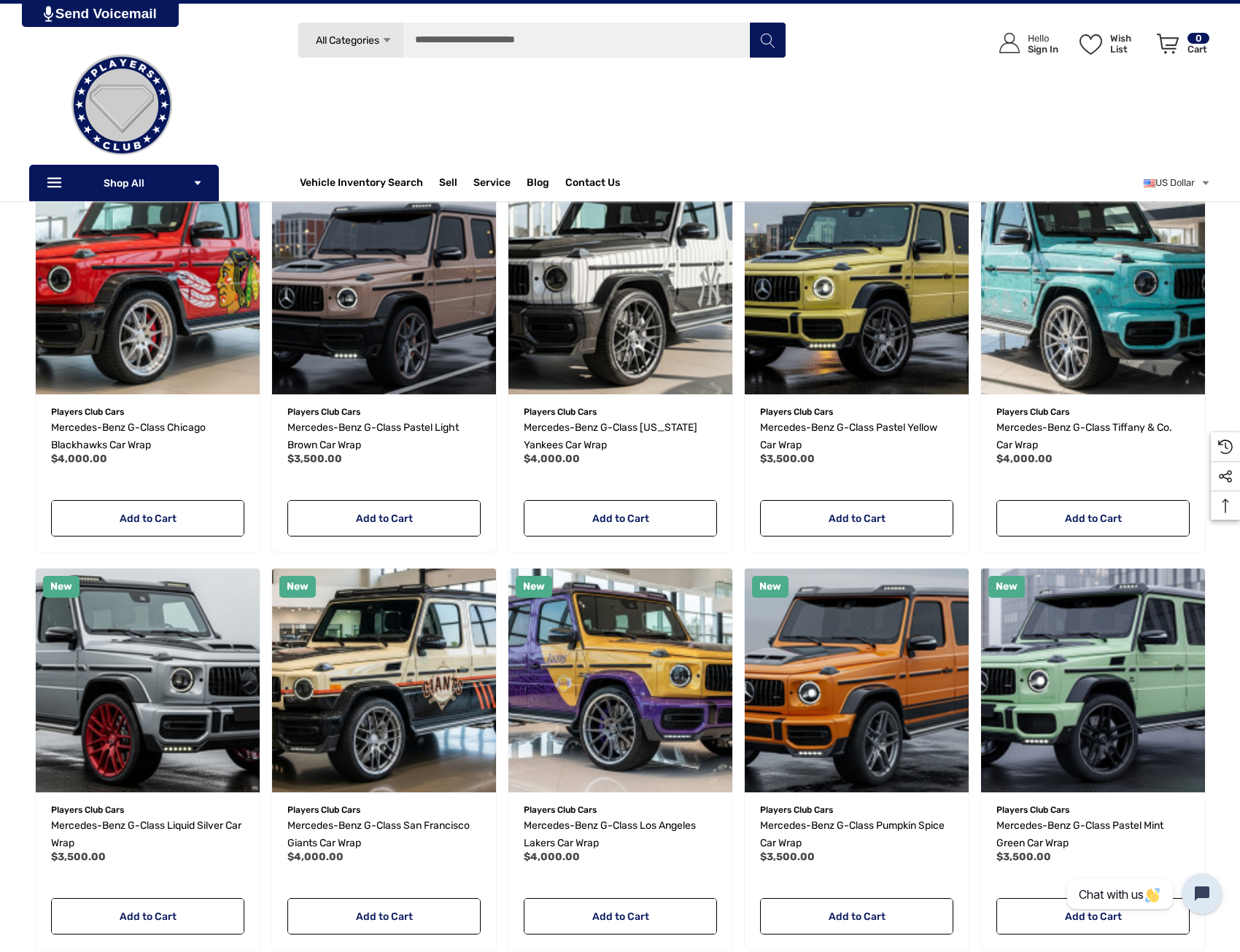
scroll to position [292, 0]
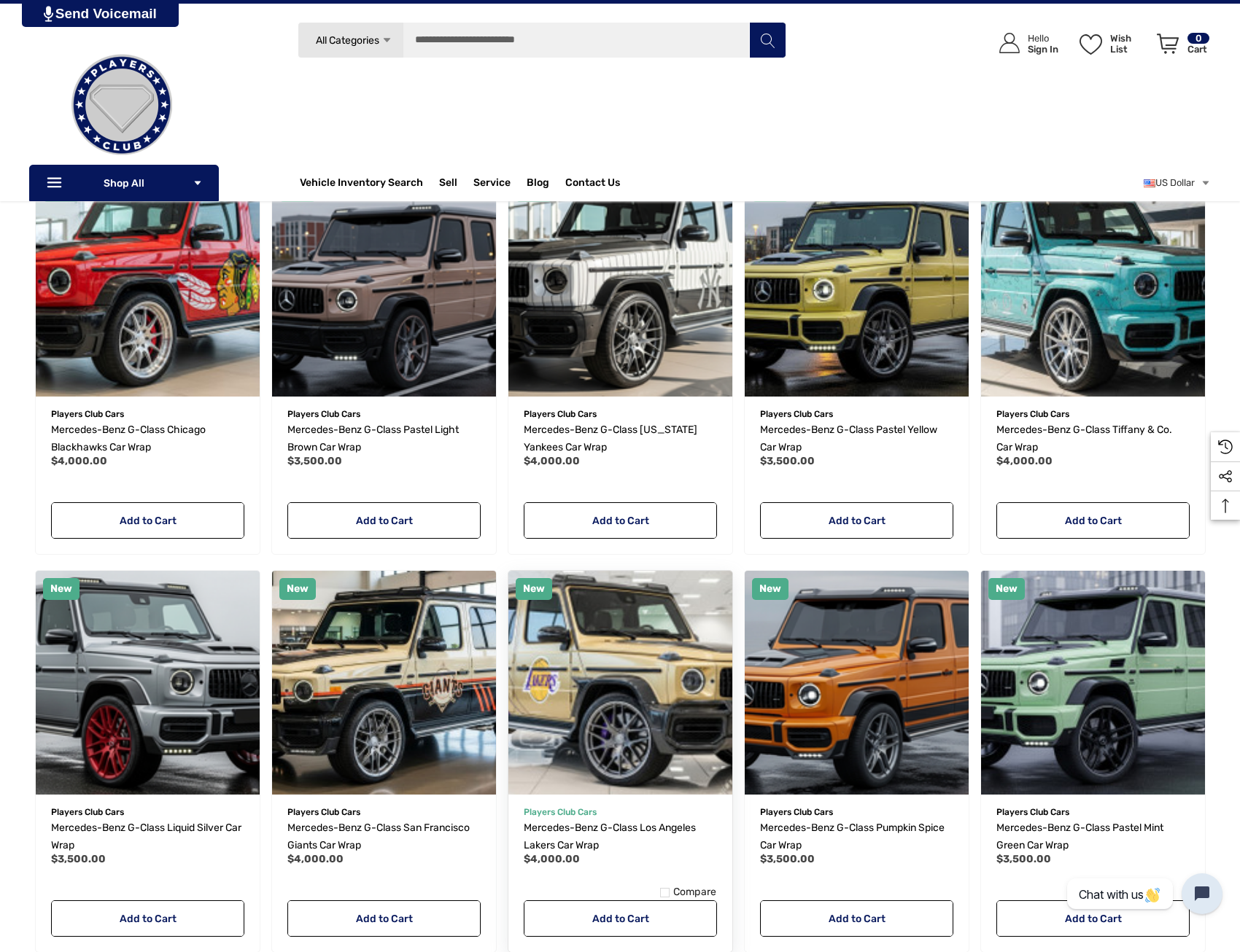
click at [621, 702] on img "Mercedes-Benz G-Class Los Angeles Lakers Car Wrap,$4,000.00\a" at bounding box center [620, 682] width 246 height 246
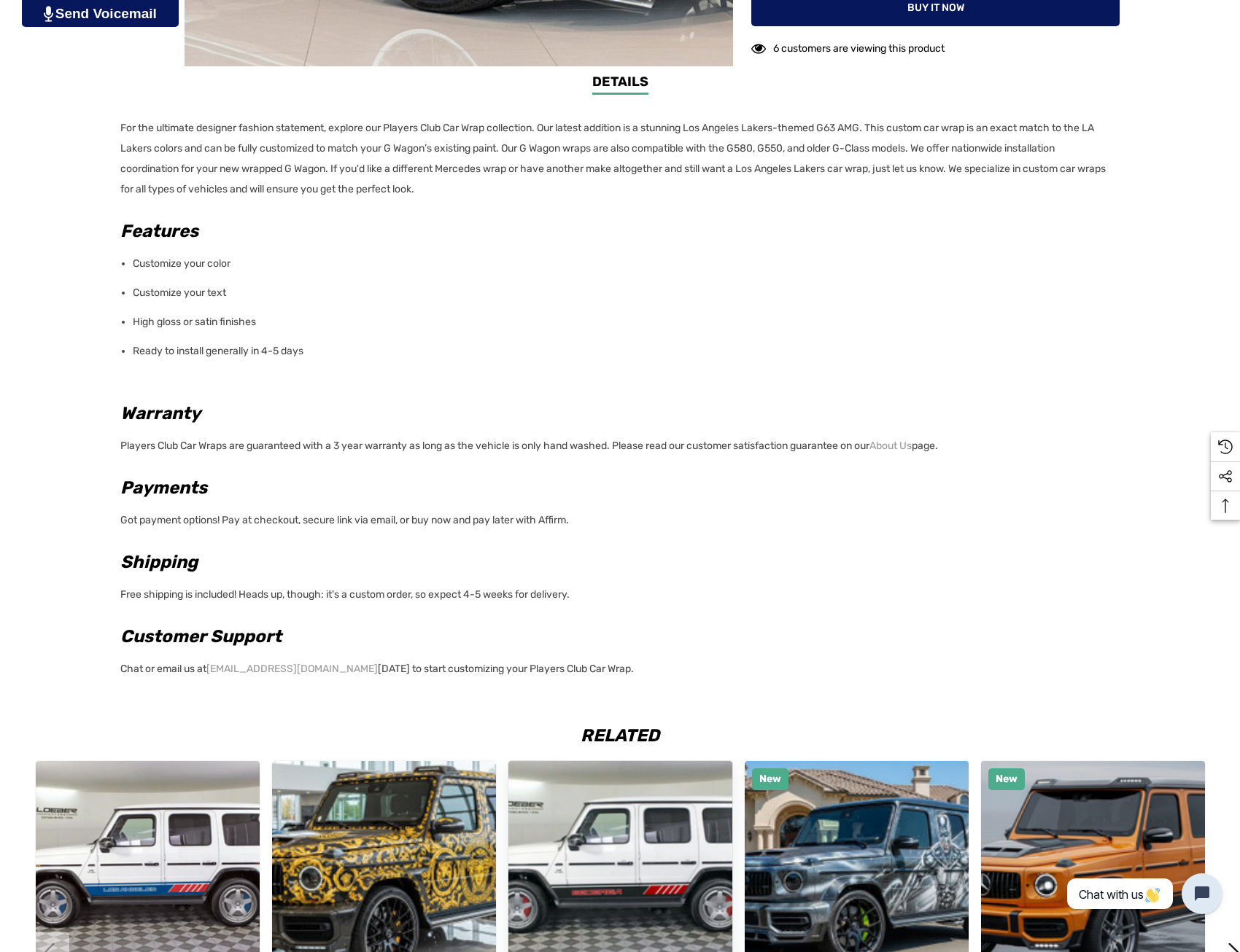
scroll to position [1021, 0]
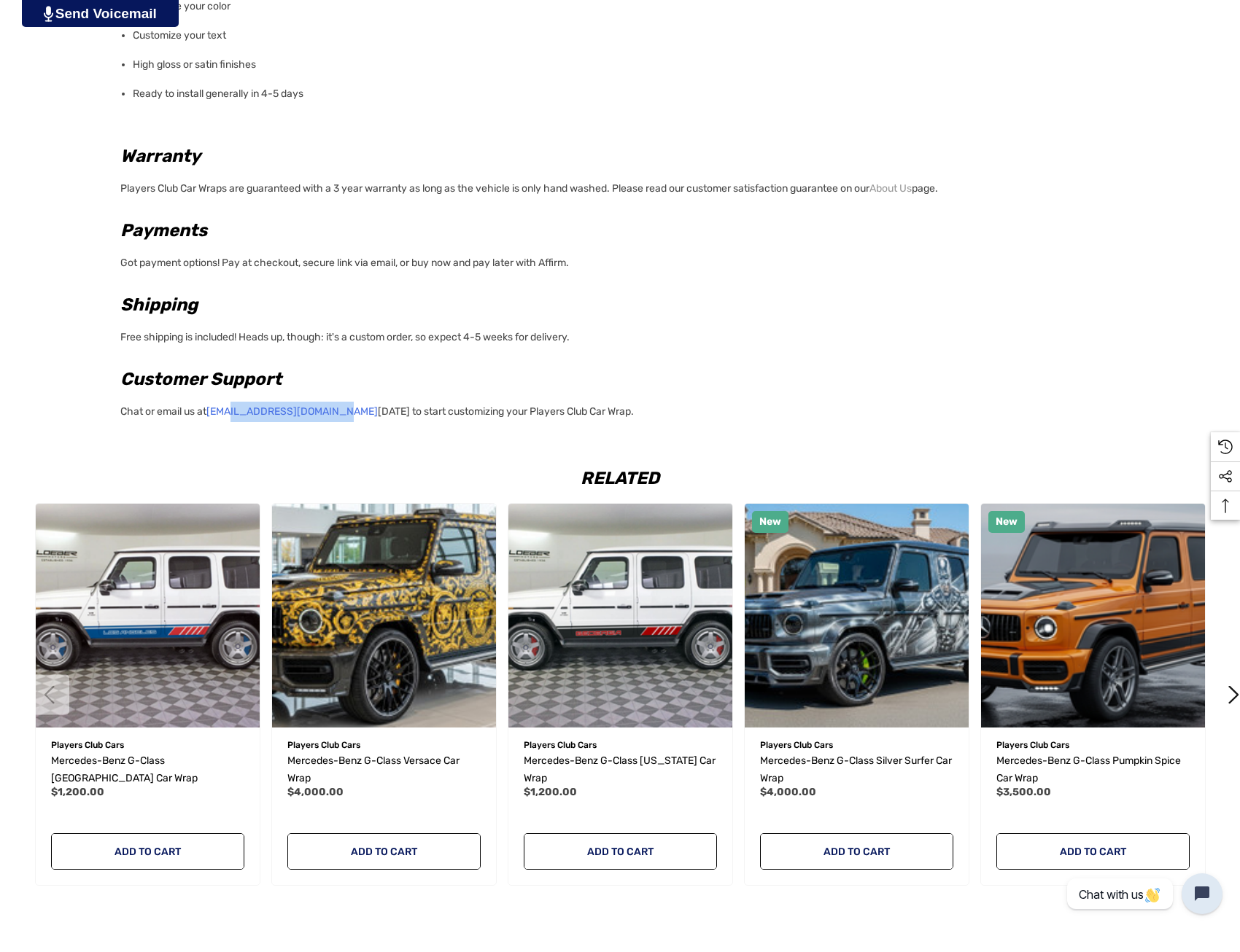
drag, startPoint x: 337, startPoint y: 411, endPoint x: 228, endPoint y: 409, distance: 109.0
click at [228, 409] on p "Chat or email us at [EMAIL_ADDRESS][DOMAIN_NAME] [DATE] to start customizing yo…" at bounding box center [615, 410] width 990 height 25
drag, startPoint x: 228, startPoint y: 409, endPoint x: 208, endPoint y: 442, distance: 38.6
click at [208, 442] on div "Related Previous Quick view Add to Wishlist Players Club Cars Mercedes-Benz G-C…" at bounding box center [620, 678] width 1240 height 475
drag, startPoint x: 209, startPoint y: 414, endPoint x: 334, endPoint y: 417, distance: 125.0
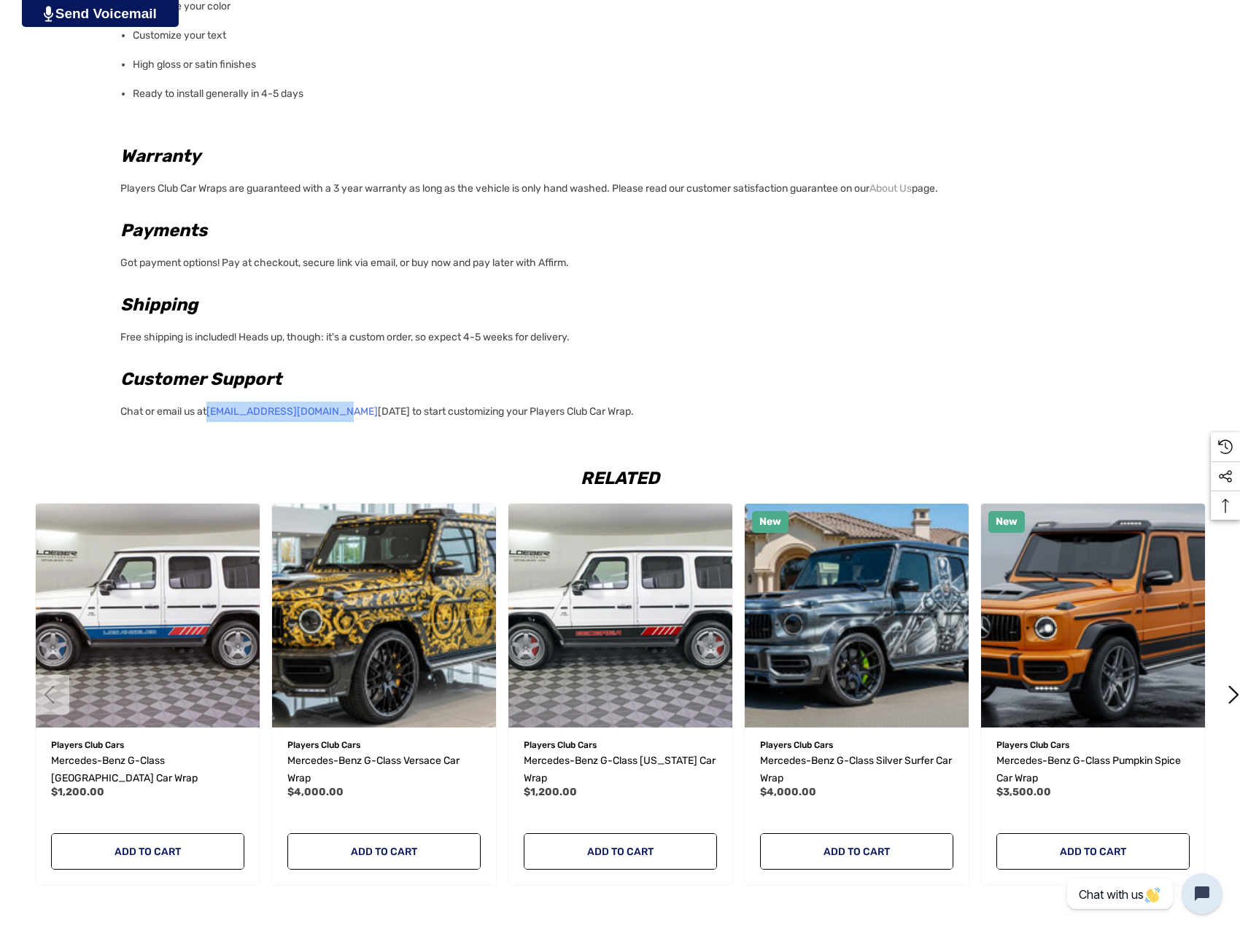
click at [334, 417] on p "Chat or email us at info@playersclubcars.com today to start customizing your Pl…" at bounding box center [615, 410] width 990 height 25
drag, startPoint x: 334, startPoint y: 417, endPoint x: 316, endPoint y: 414, distance: 18.2
copy p "[EMAIL_ADDRESS][DOMAIN_NAME]"
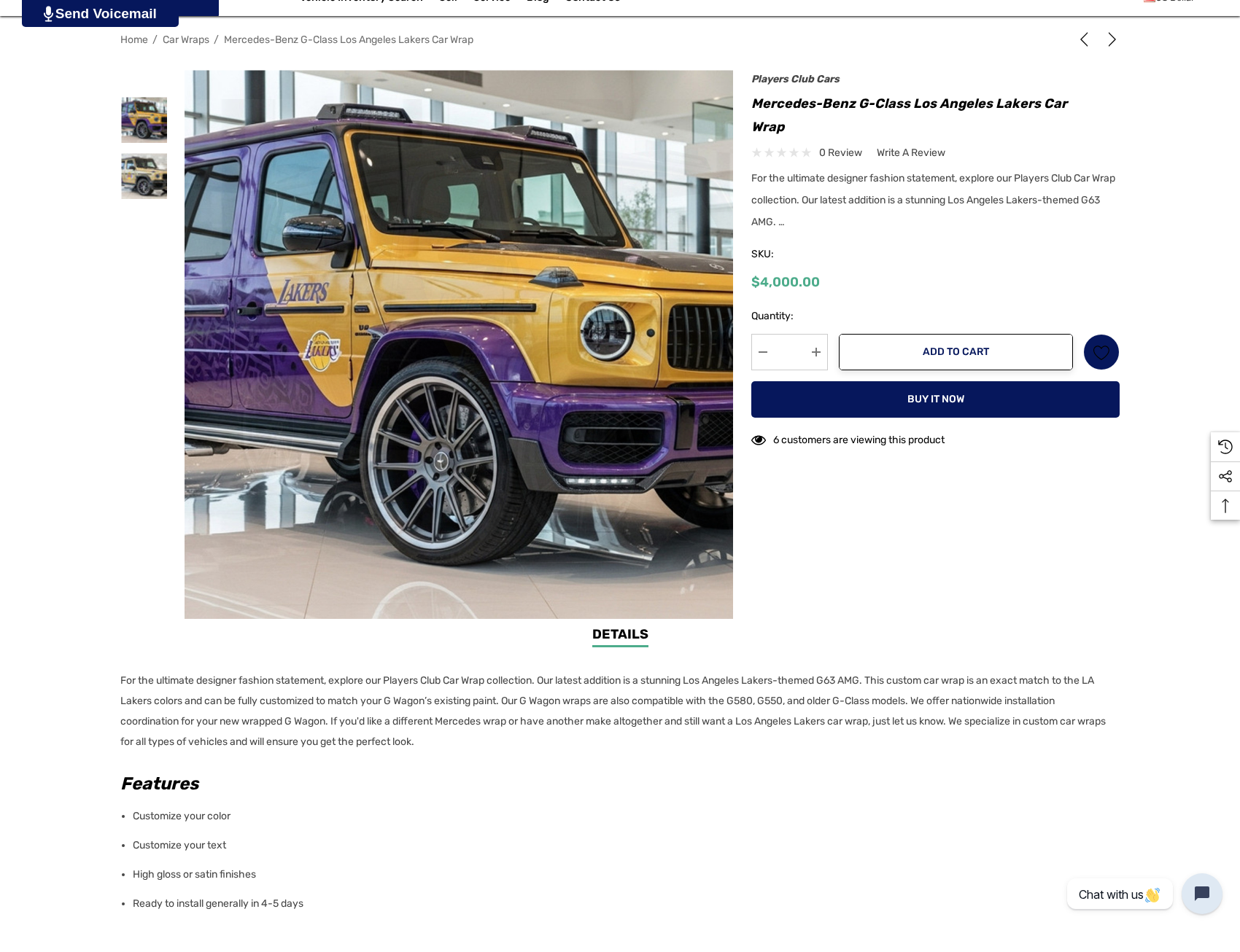
scroll to position [0, 0]
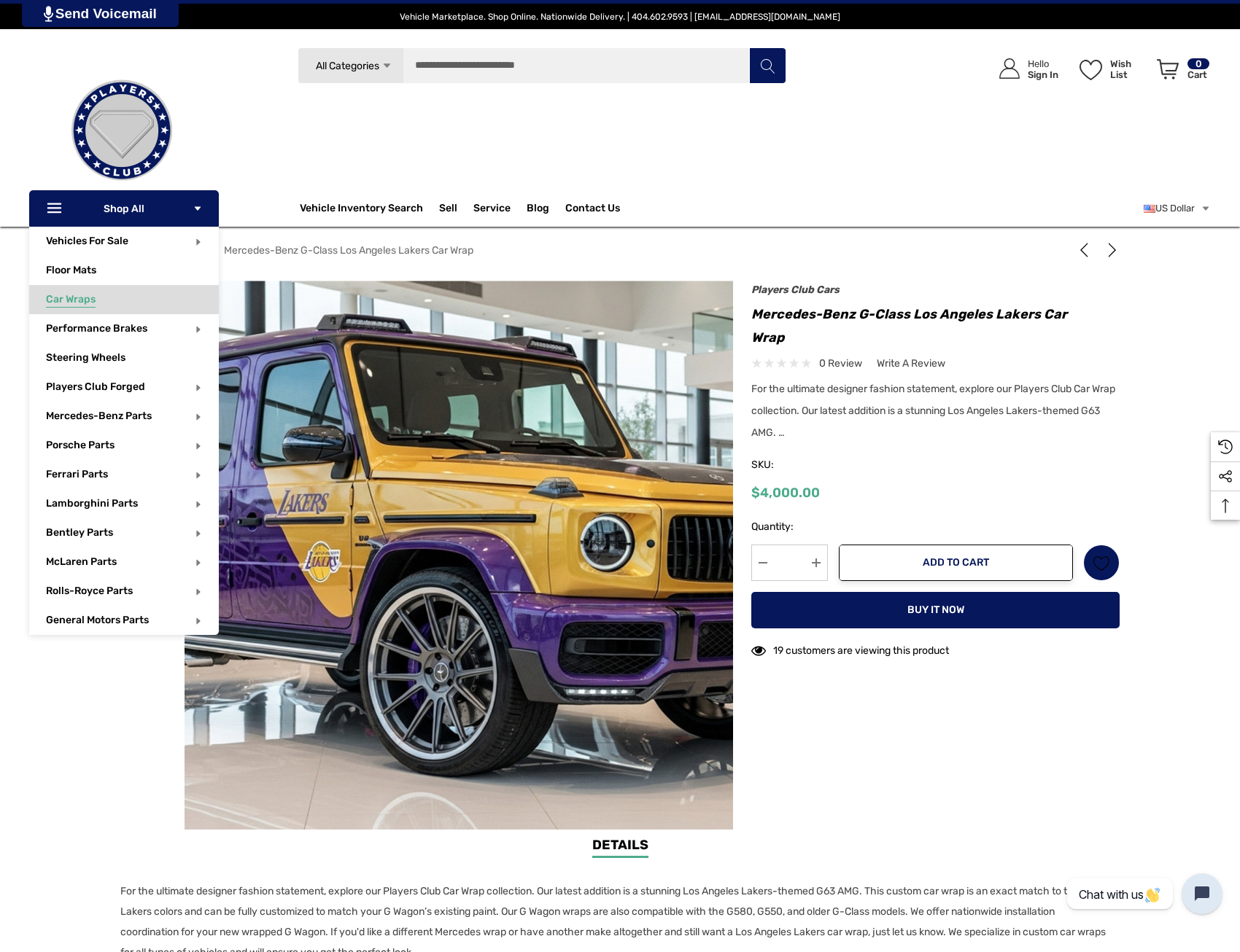
click at [84, 299] on span "Car Wraps" at bounding box center [70, 301] width 49 height 16
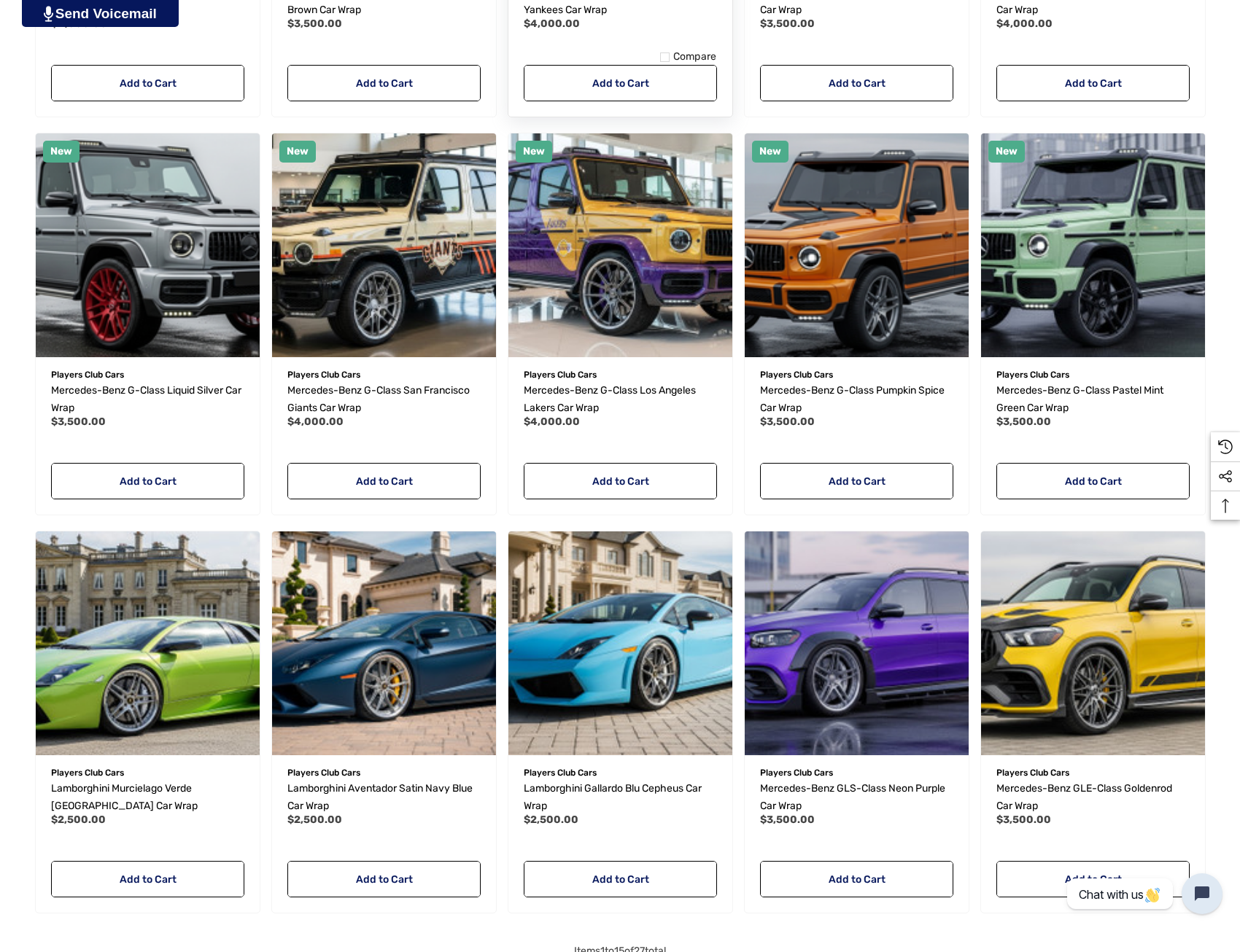
scroll to position [875, 0]
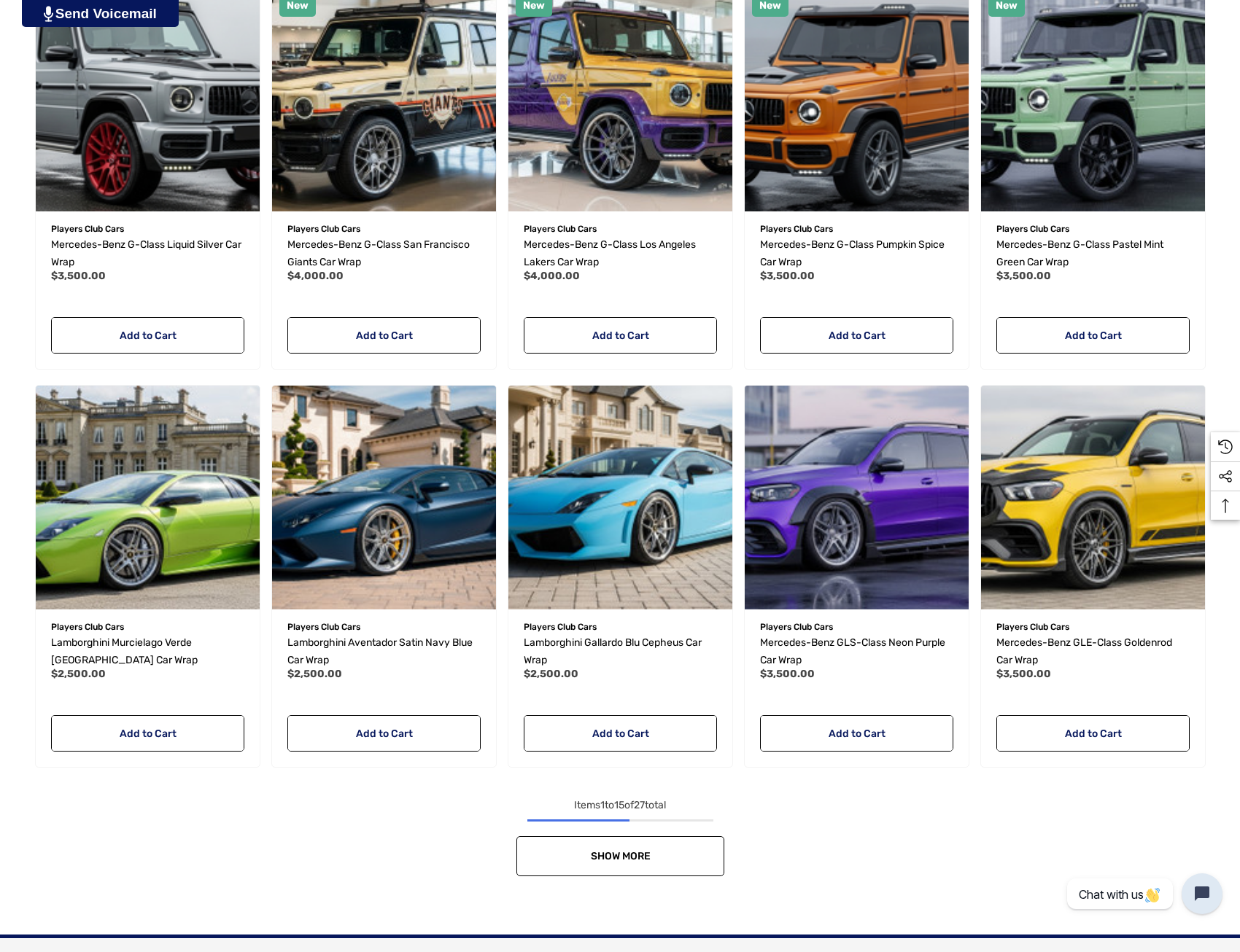
click at [655, 864] on link "Show More" at bounding box center [620, 855] width 208 height 40
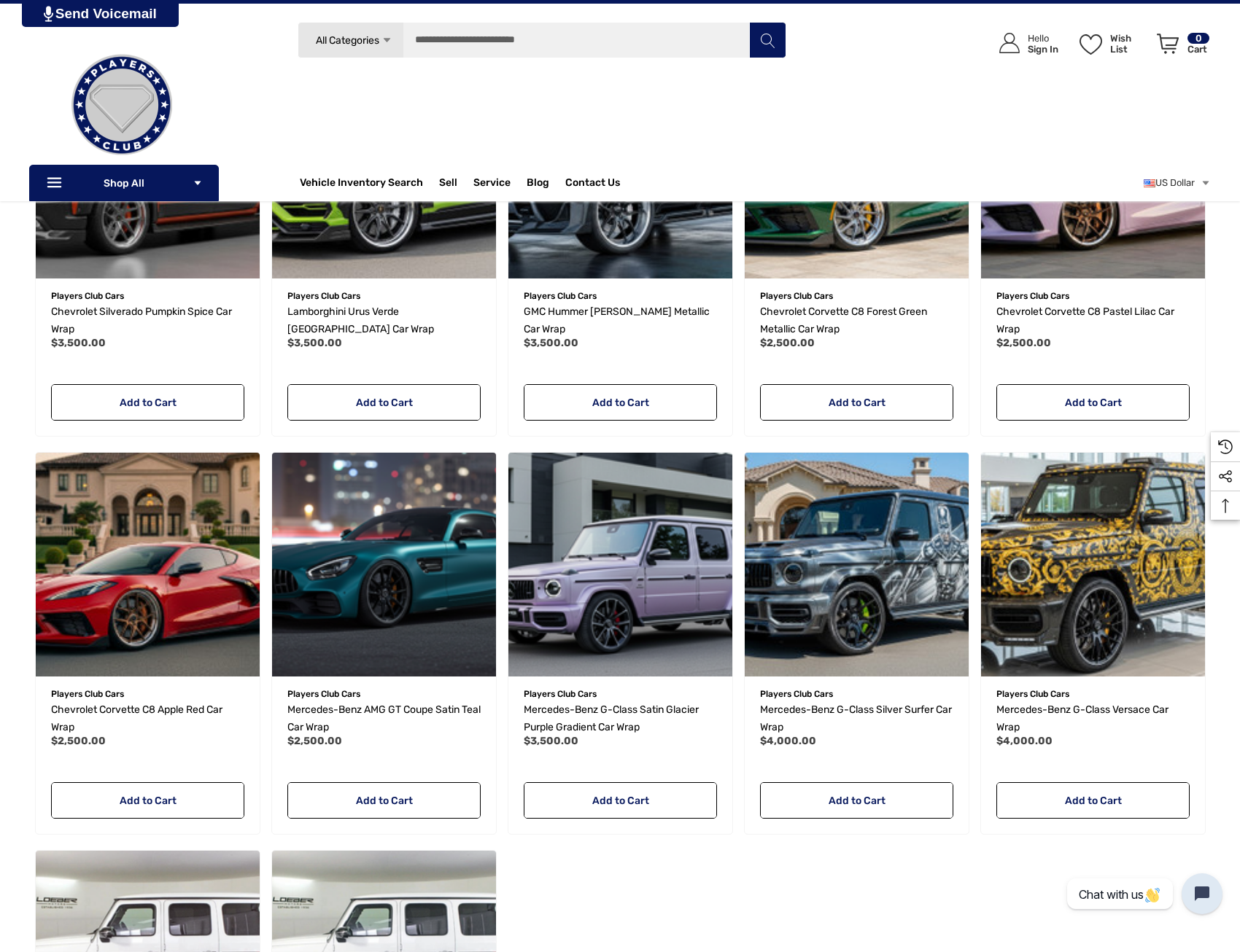
scroll to position [1166, 0]
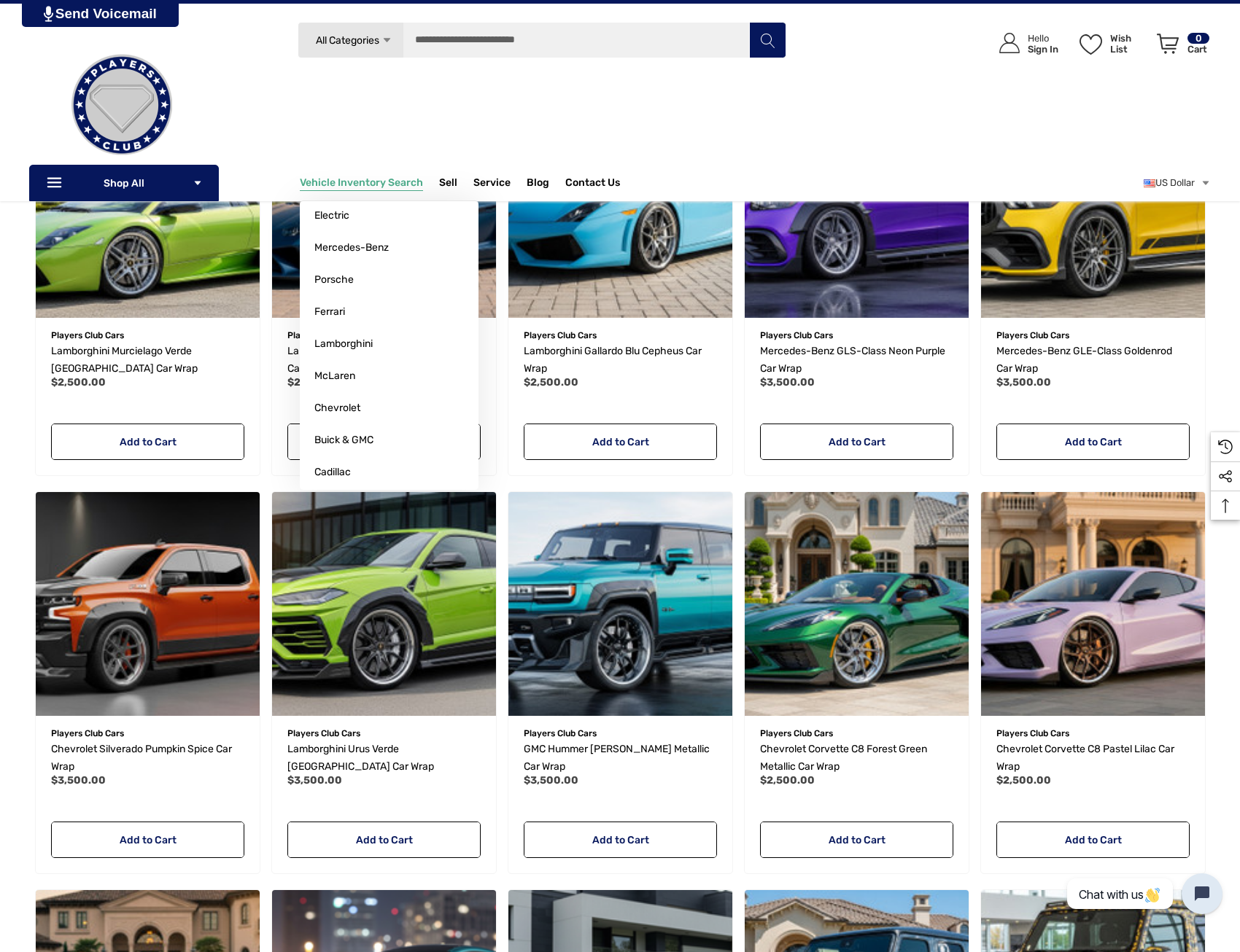
click at [371, 181] on span "Vehicle Inventory Search" at bounding box center [360, 184] width 123 height 16
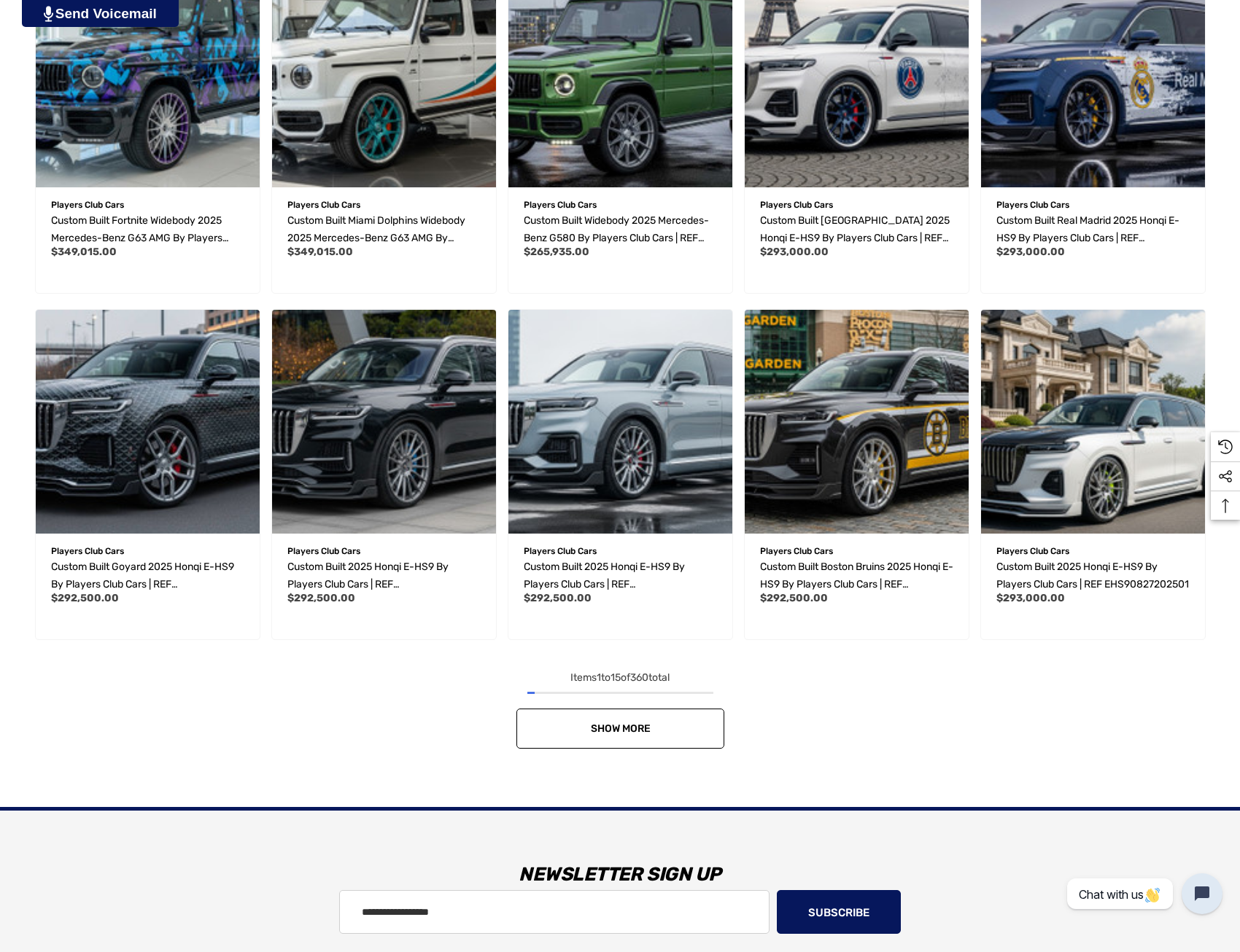
scroll to position [948, 0]
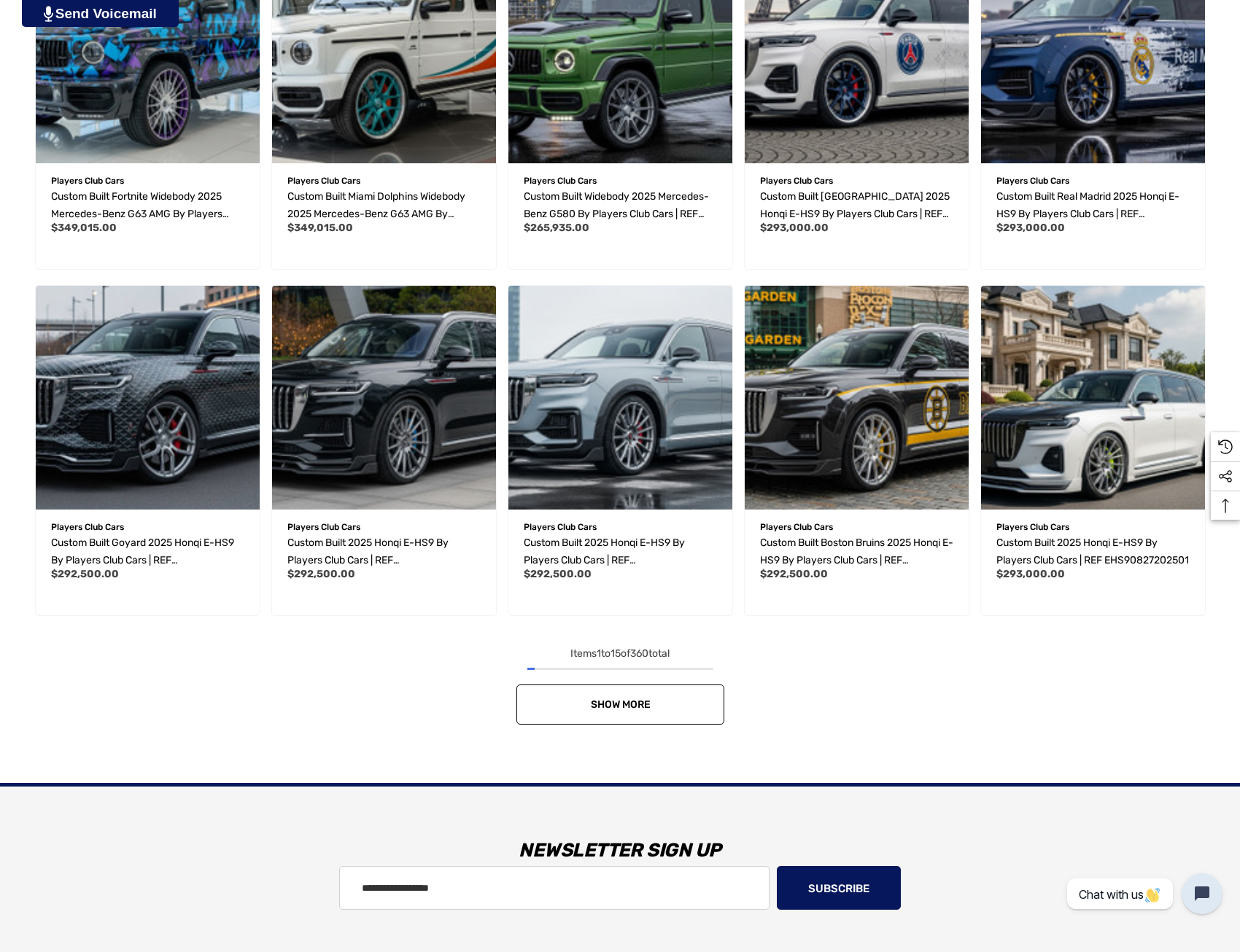
click at [613, 697] on link "Show More" at bounding box center [620, 704] width 208 height 40
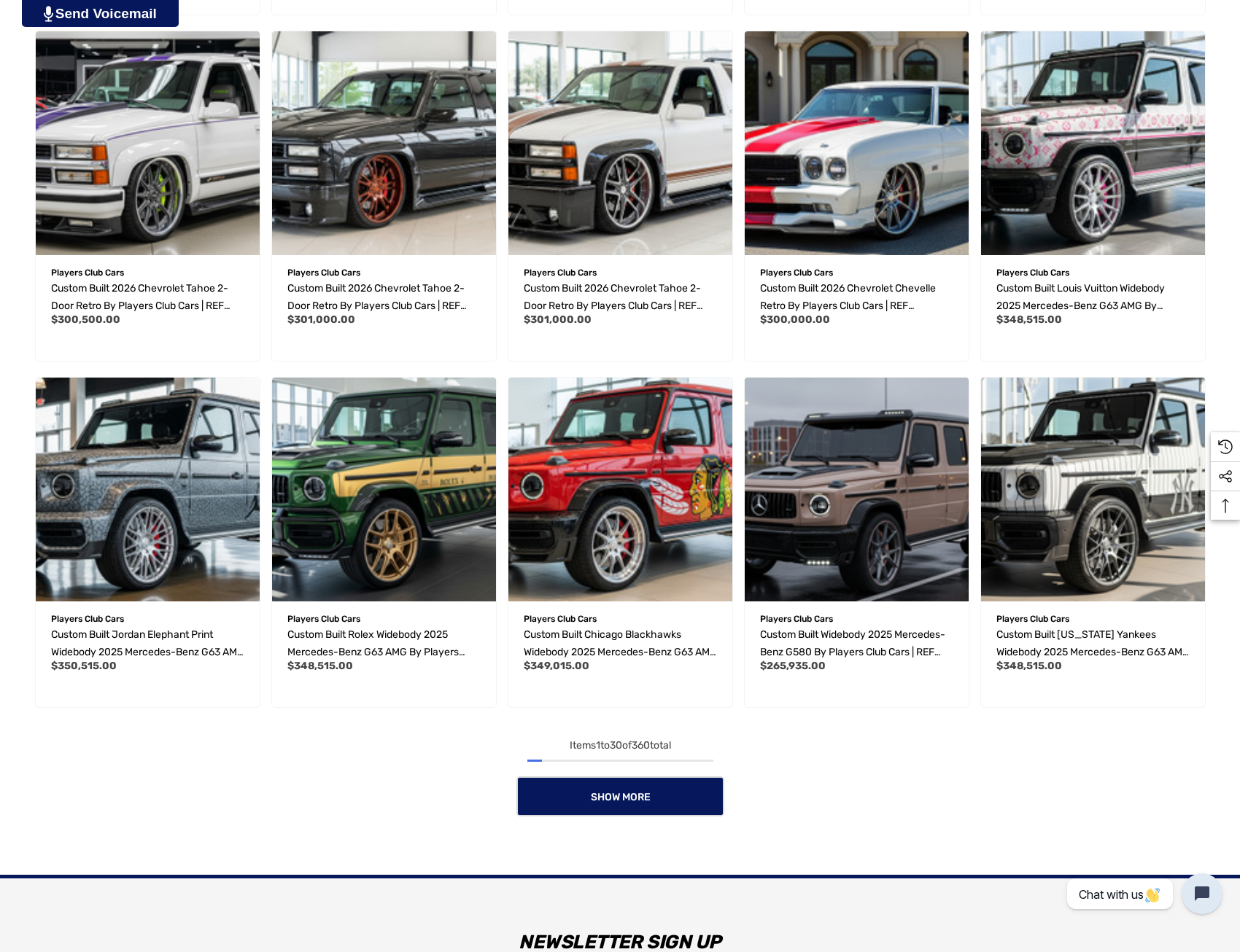
scroll to position [1895, 0]
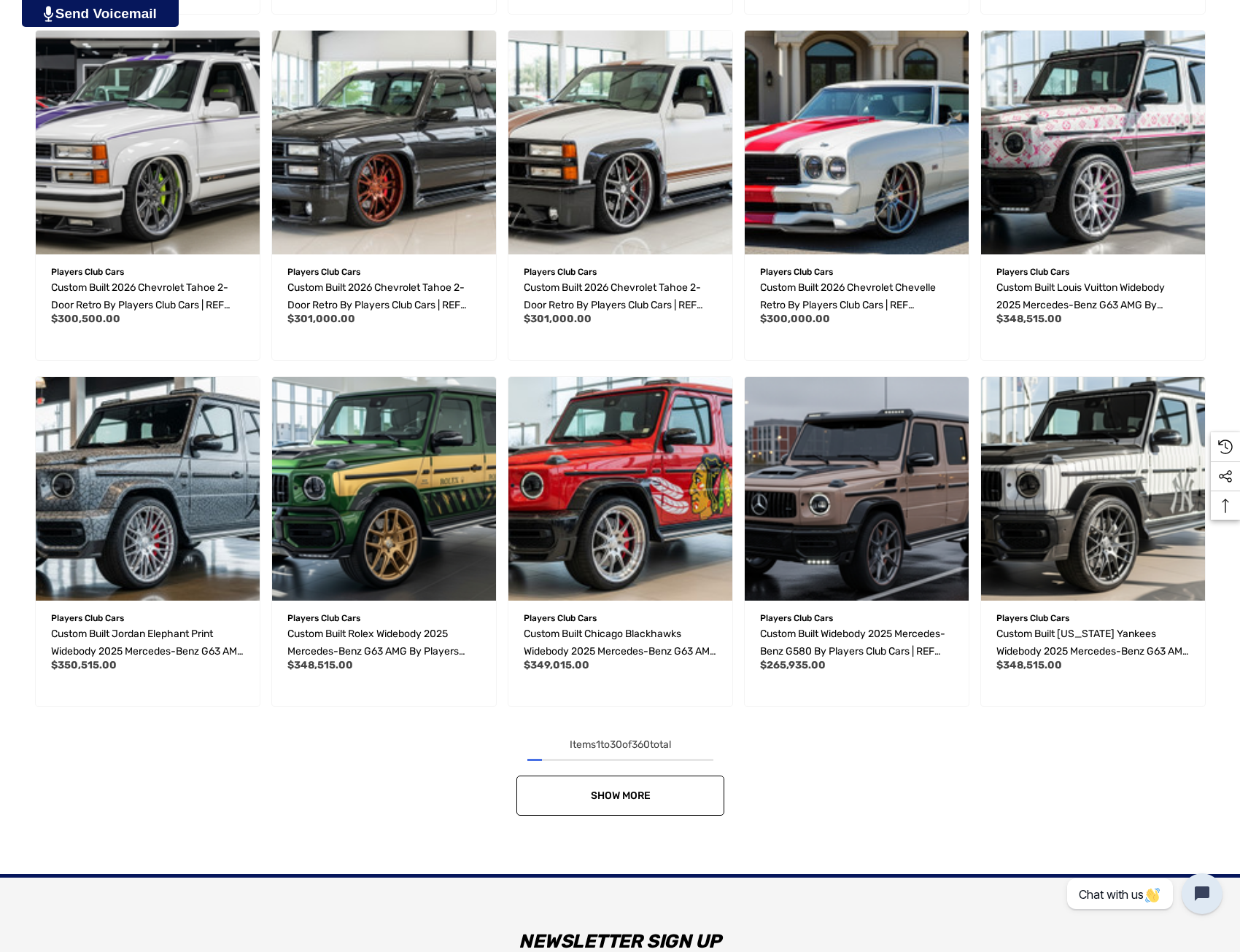
click at [661, 798] on link "Show More" at bounding box center [620, 795] width 208 height 40
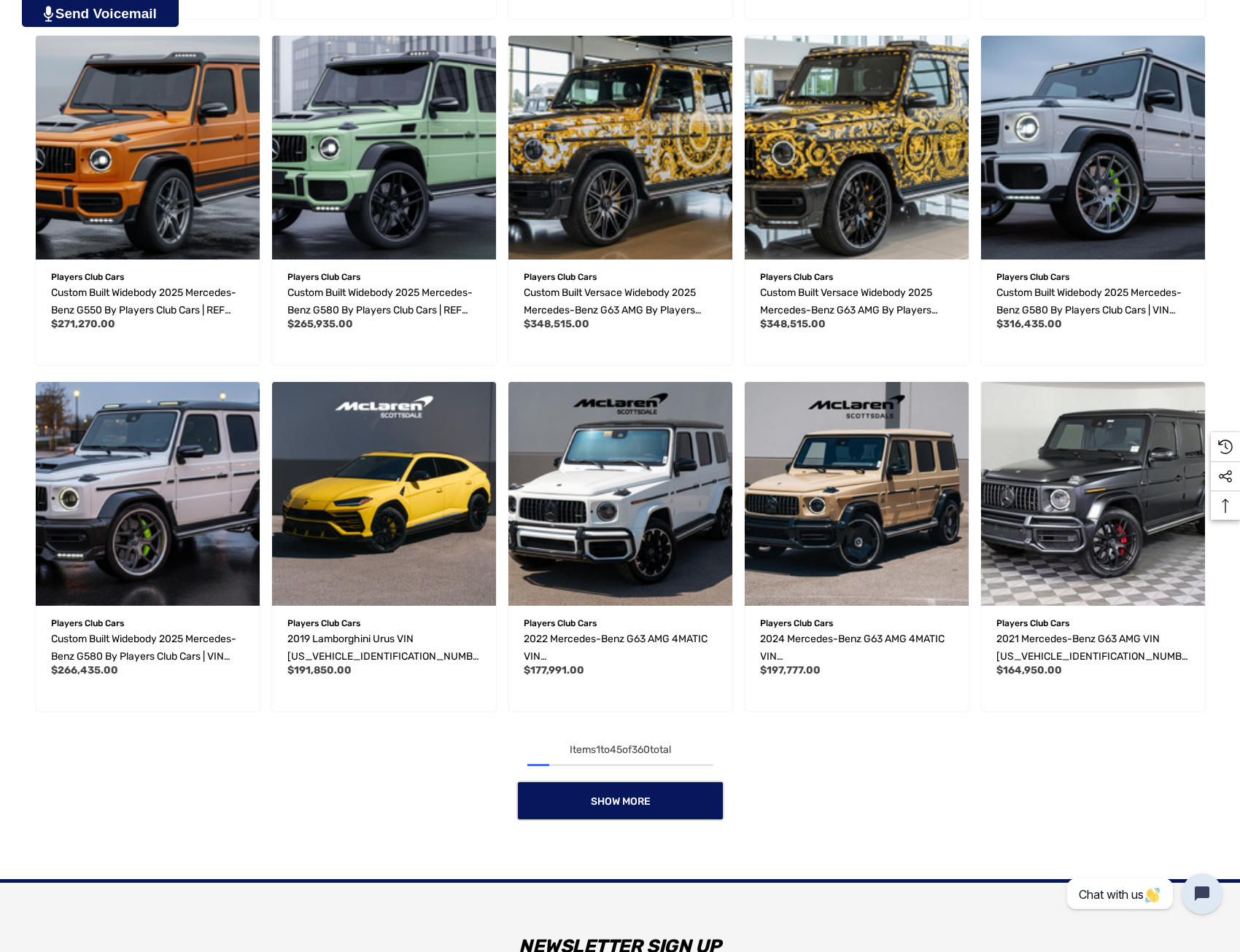
scroll to position [2989, 0]
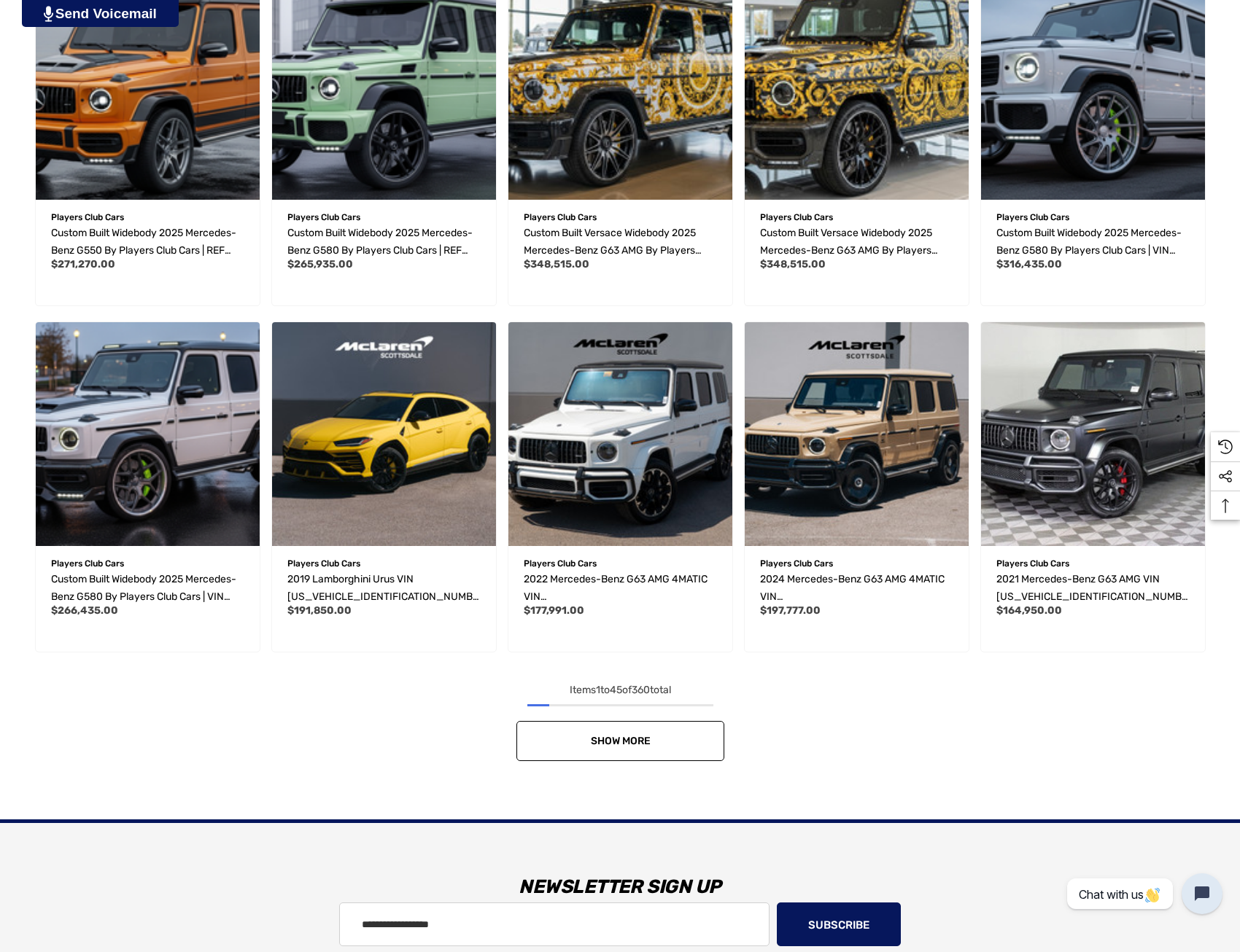
click at [601, 741] on span "Show More" at bounding box center [620, 741] width 60 height 13
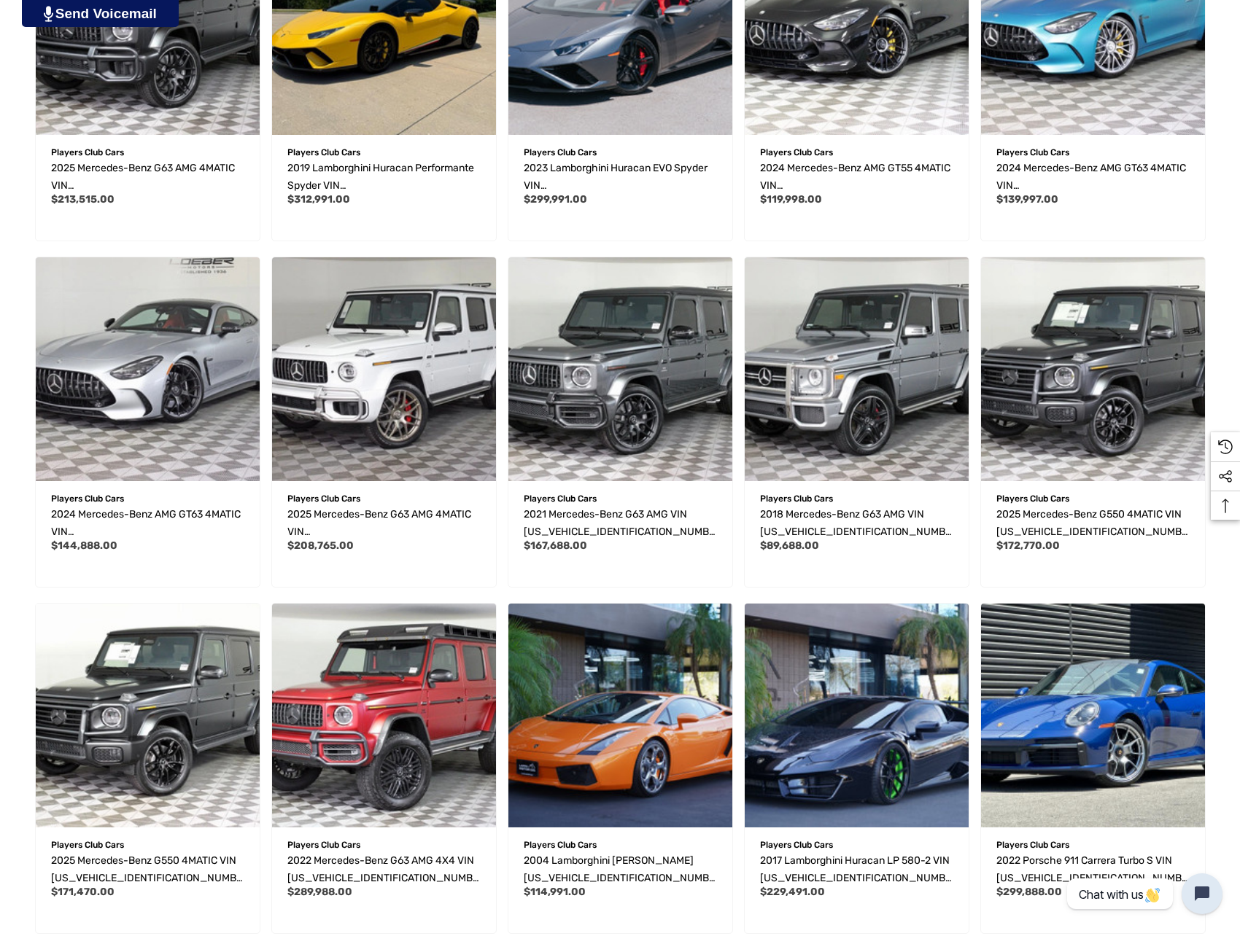
scroll to position [3791, 0]
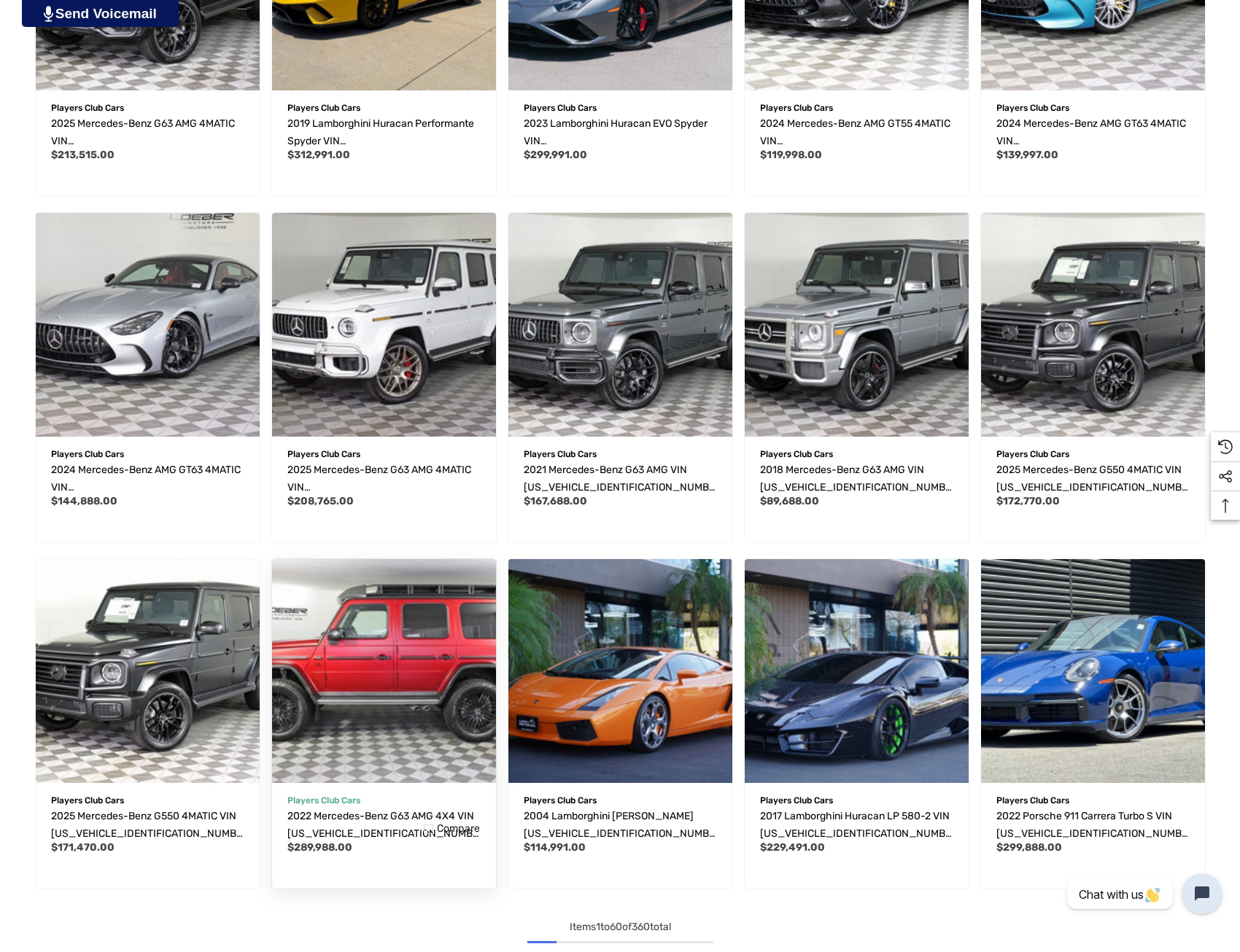
click at [419, 645] on img "2022 Mercedes-Benz G63 AMG 4X4 VIN W1NYC8AJXNX443361,$289,988.00\a" at bounding box center [384, 670] width 246 height 246
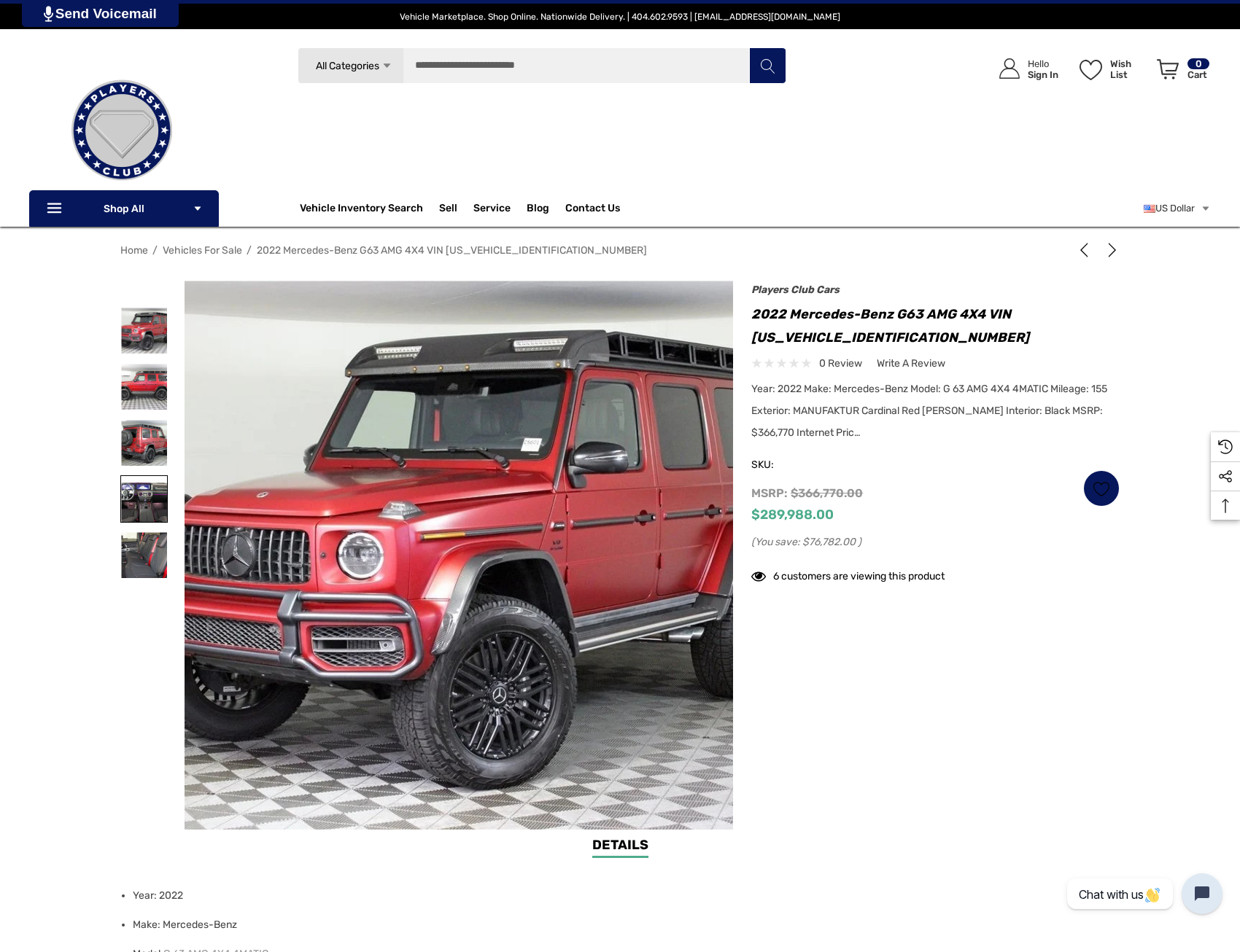
click at [139, 502] on img at bounding box center [143, 499] width 46 height 46
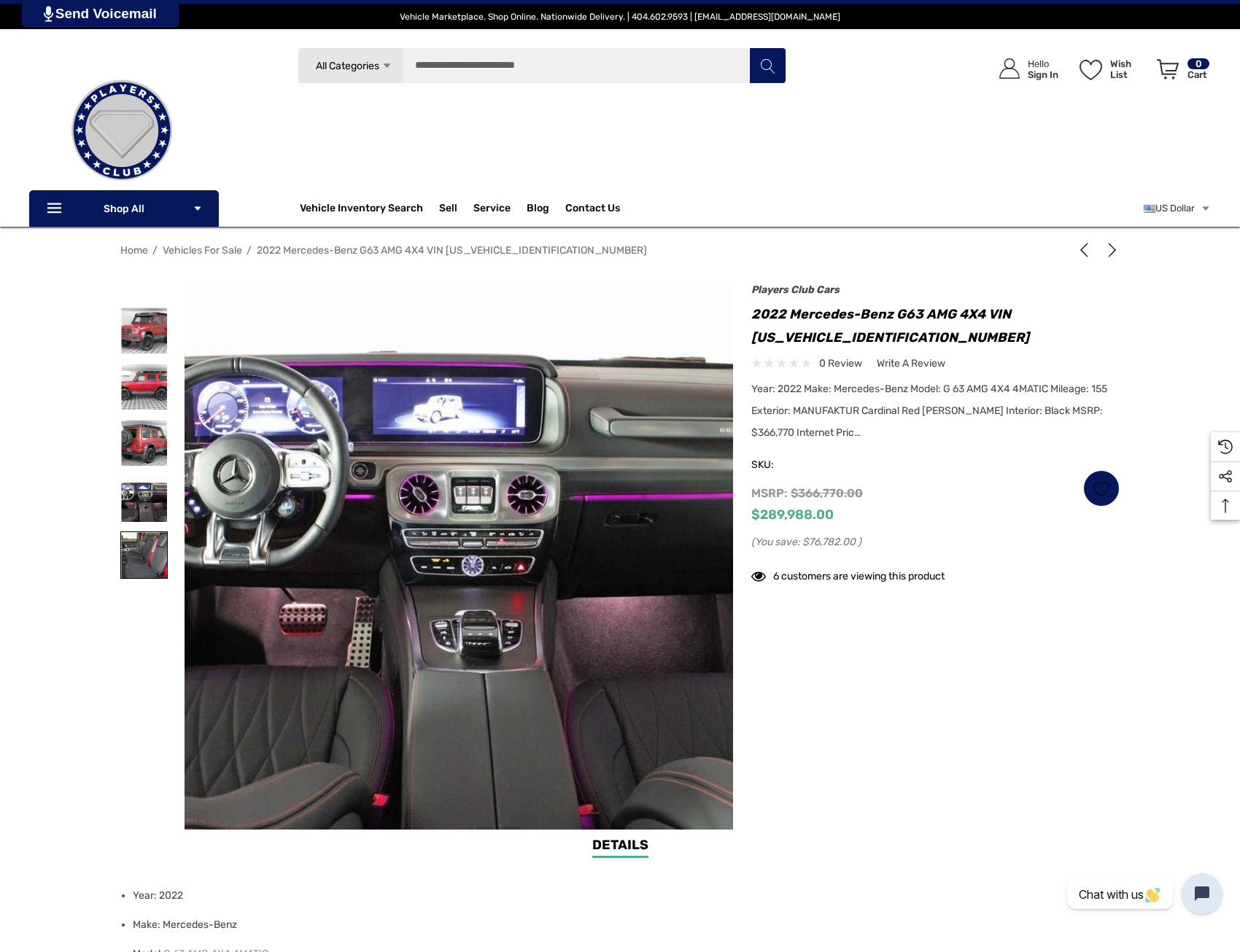
click at [140, 550] on img at bounding box center [143, 555] width 46 height 46
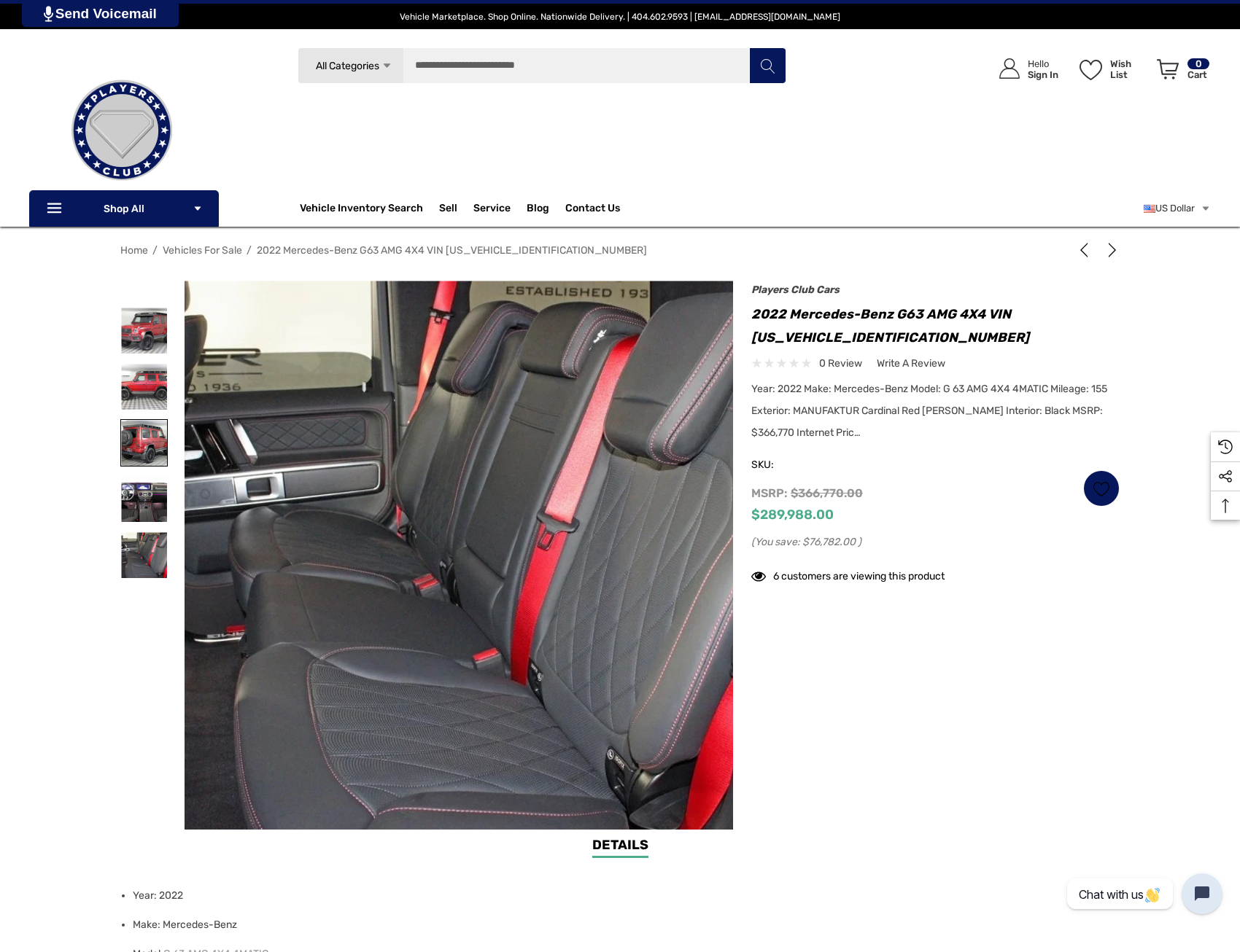
click at [140, 439] on img at bounding box center [143, 443] width 46 height 46
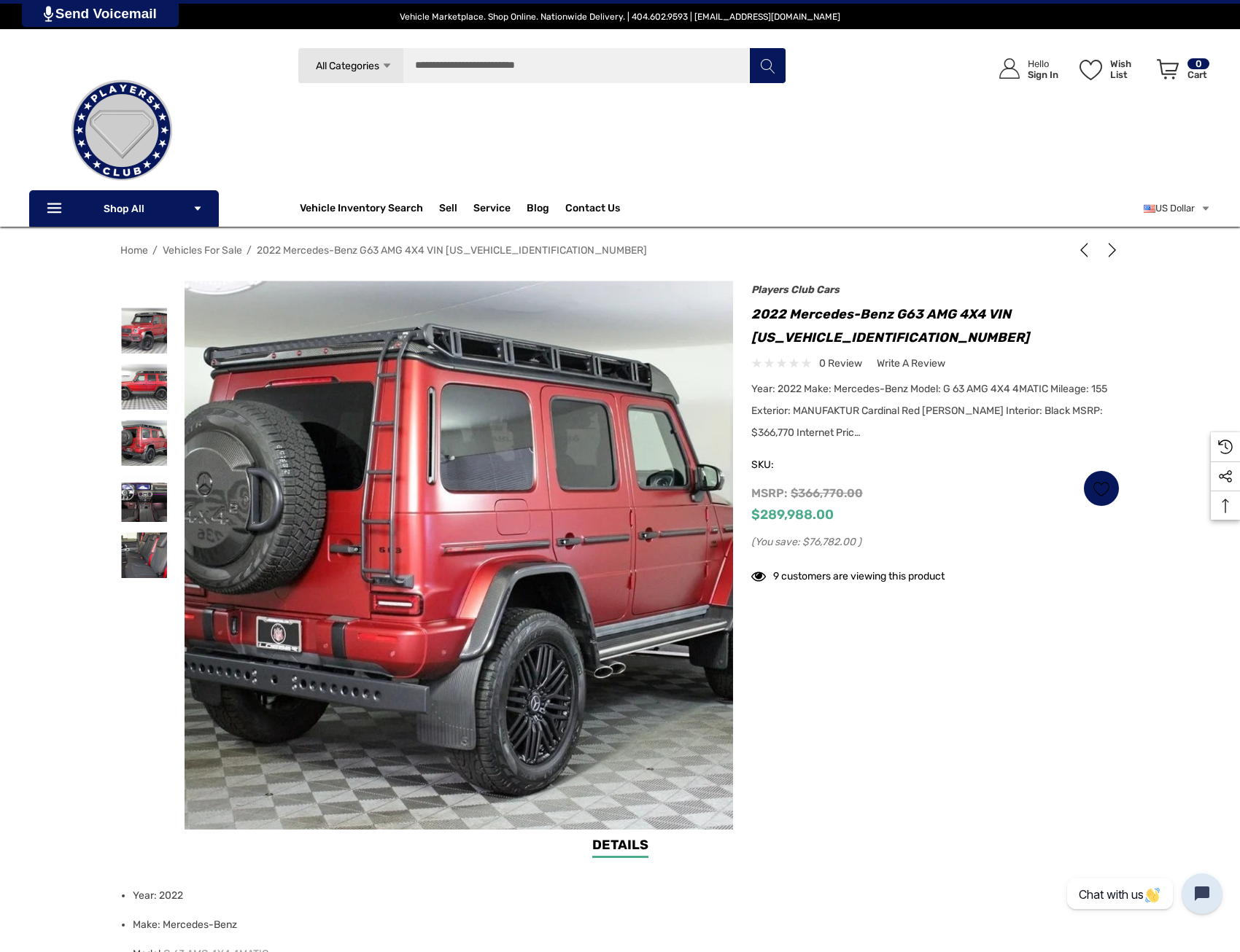
click at [889, 691] on div at bounding box center [619, 555] width 999 height 549
